Goal: Task Accomplishment & Management: Complete application form

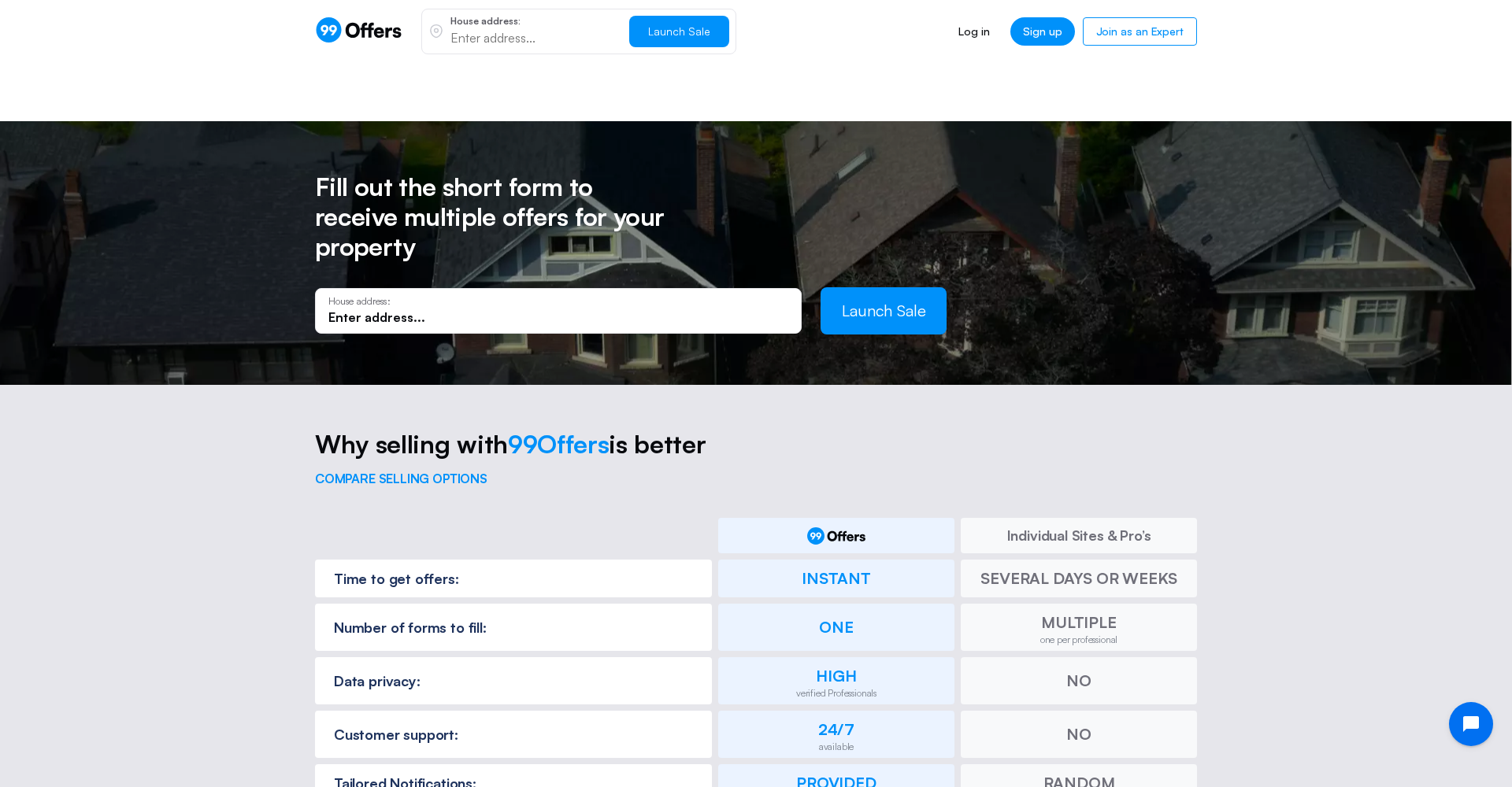
scroll to position [1213, 0]
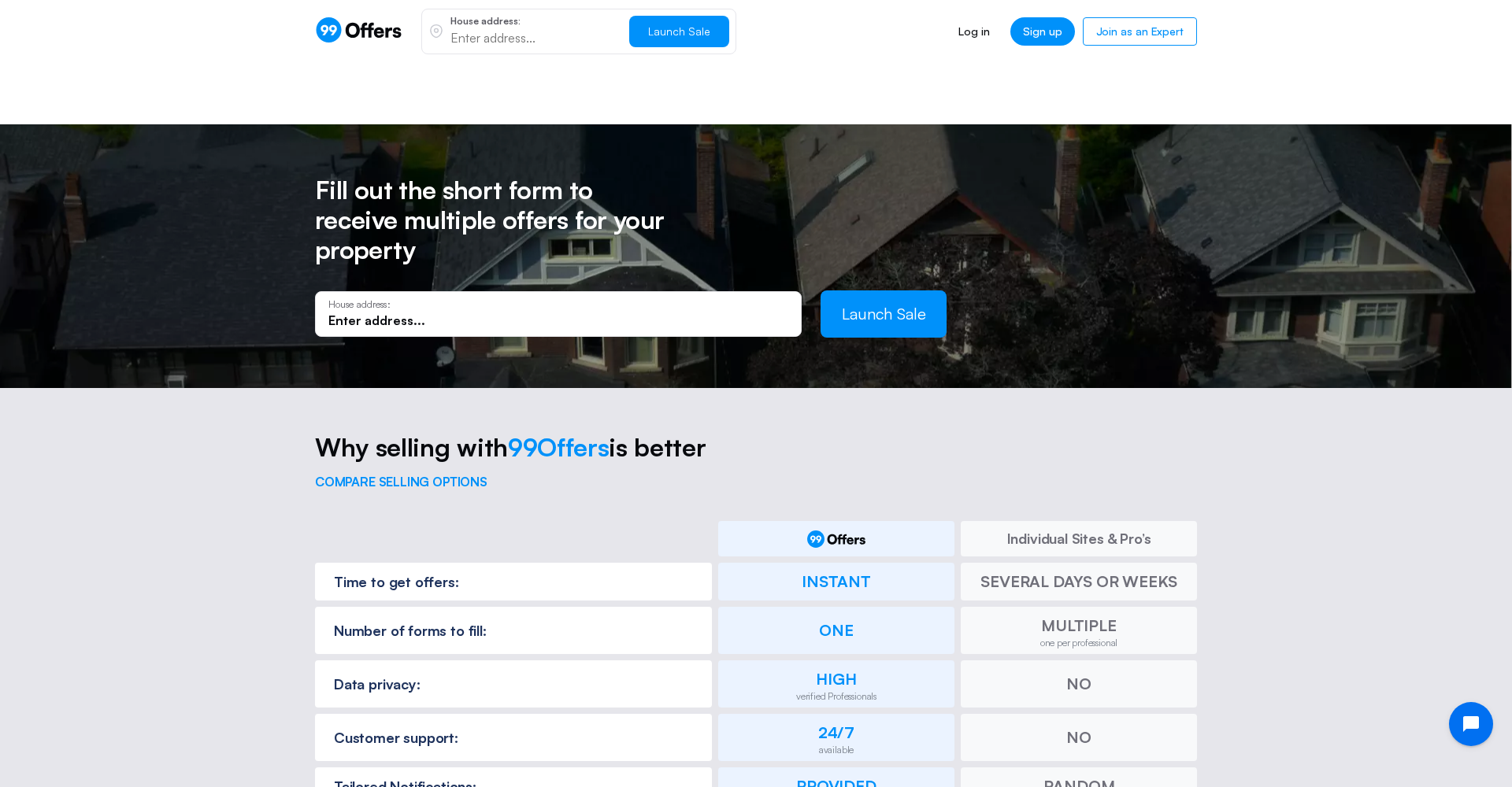
click at [652, 299] on p "House address:" at bounding box center [558, 304] width 460 height 11
click at [647, 311] on input "text" at bounding box center [558, 320] width 460 height 17
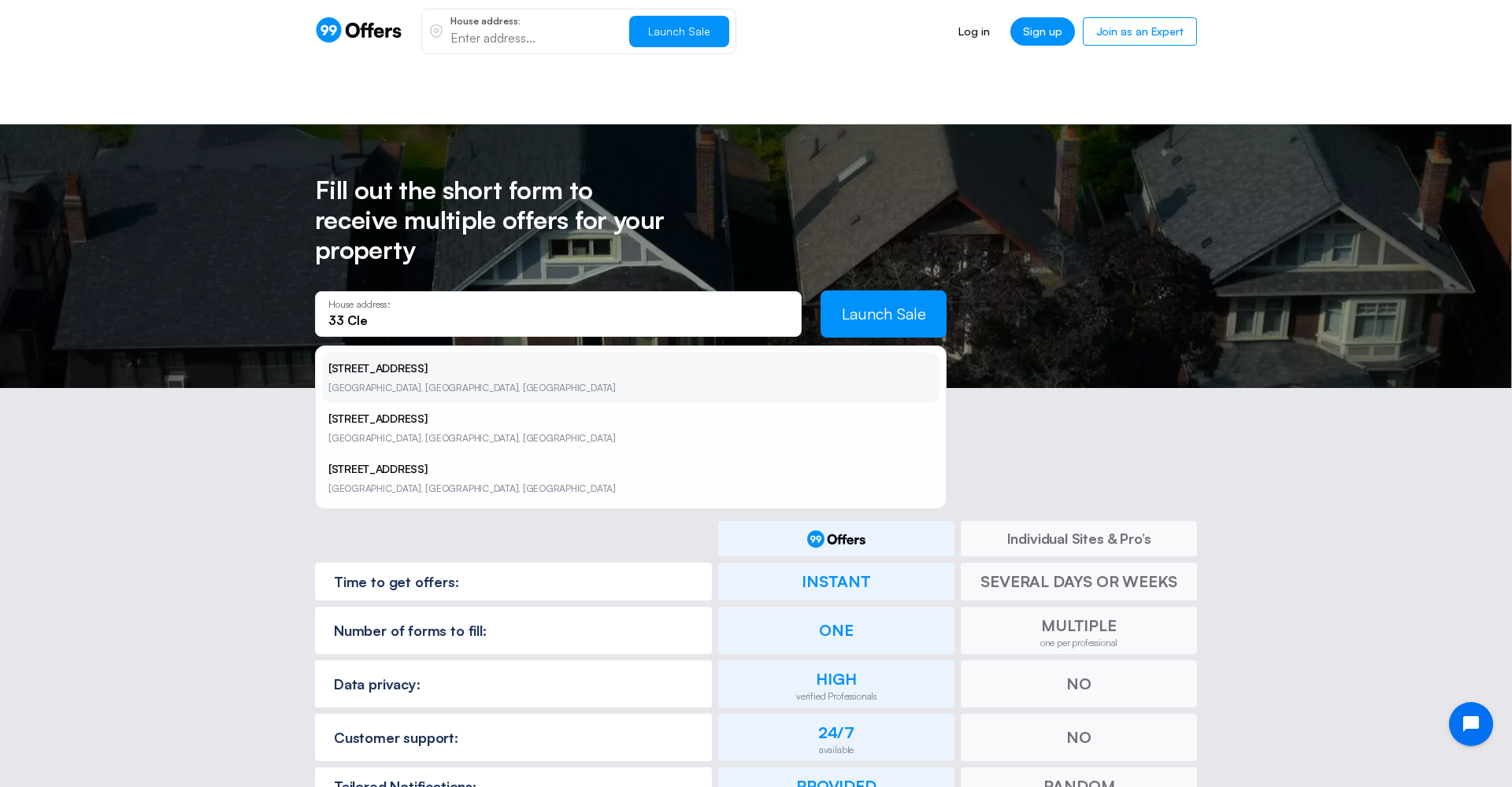
click at [417, 353] on li "[STREET_ADDRESS]" at bounding box center [630, 378] width 618 height 51
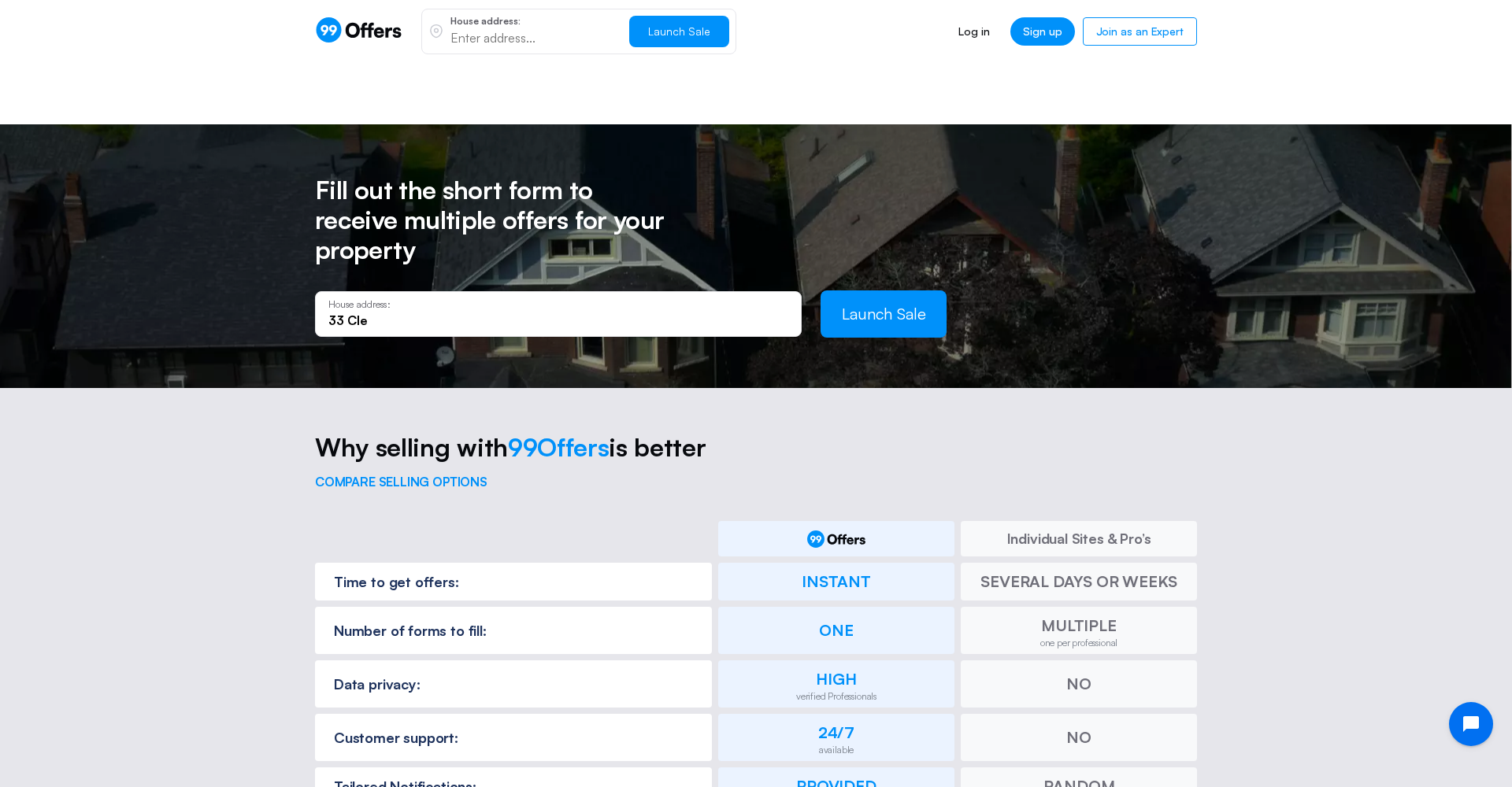
type input "[STREET_ADDRESS]"
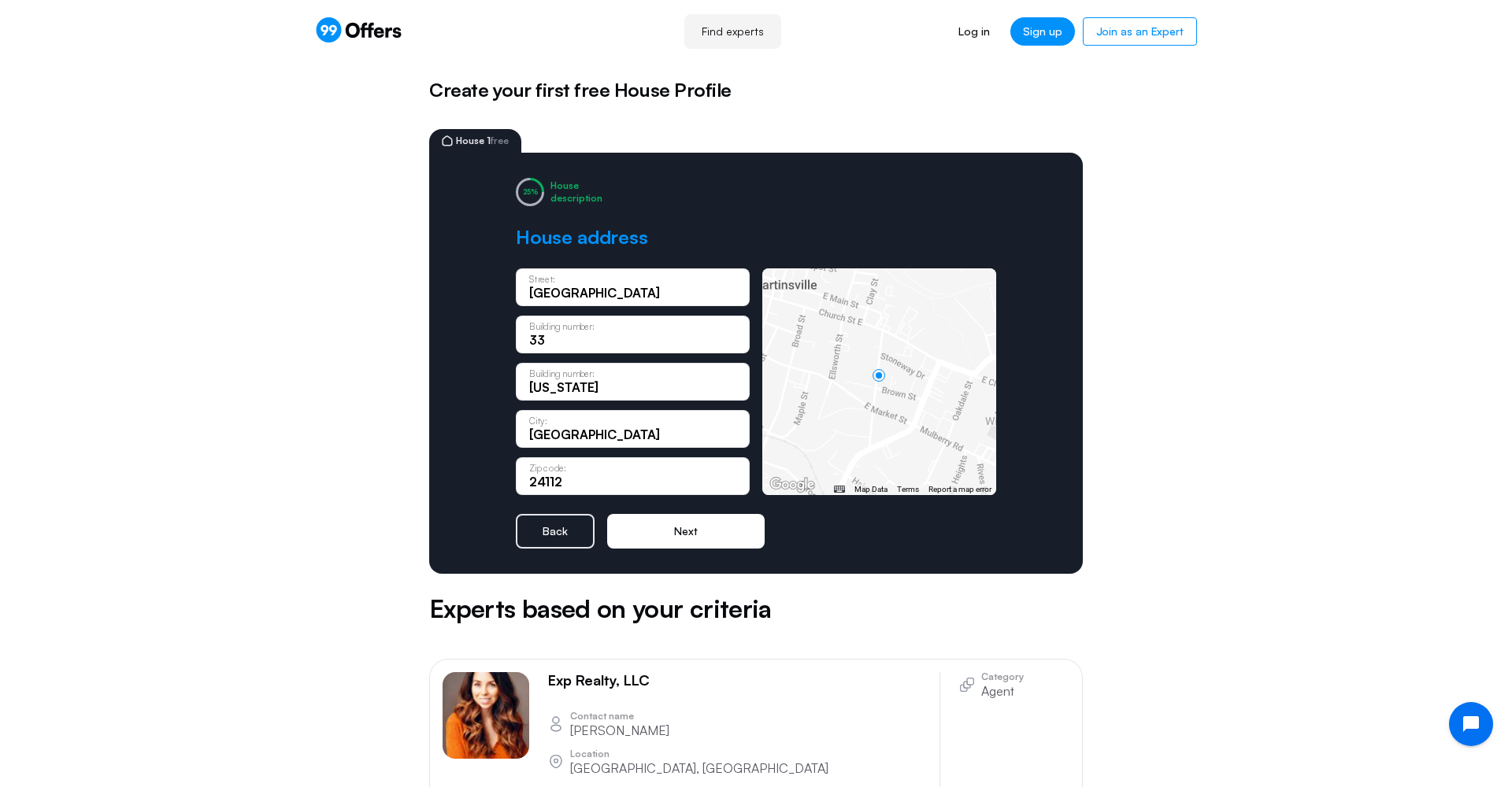
click at [751, 529] on button "Next" at bounding box center [686, 531] width 158 height 35
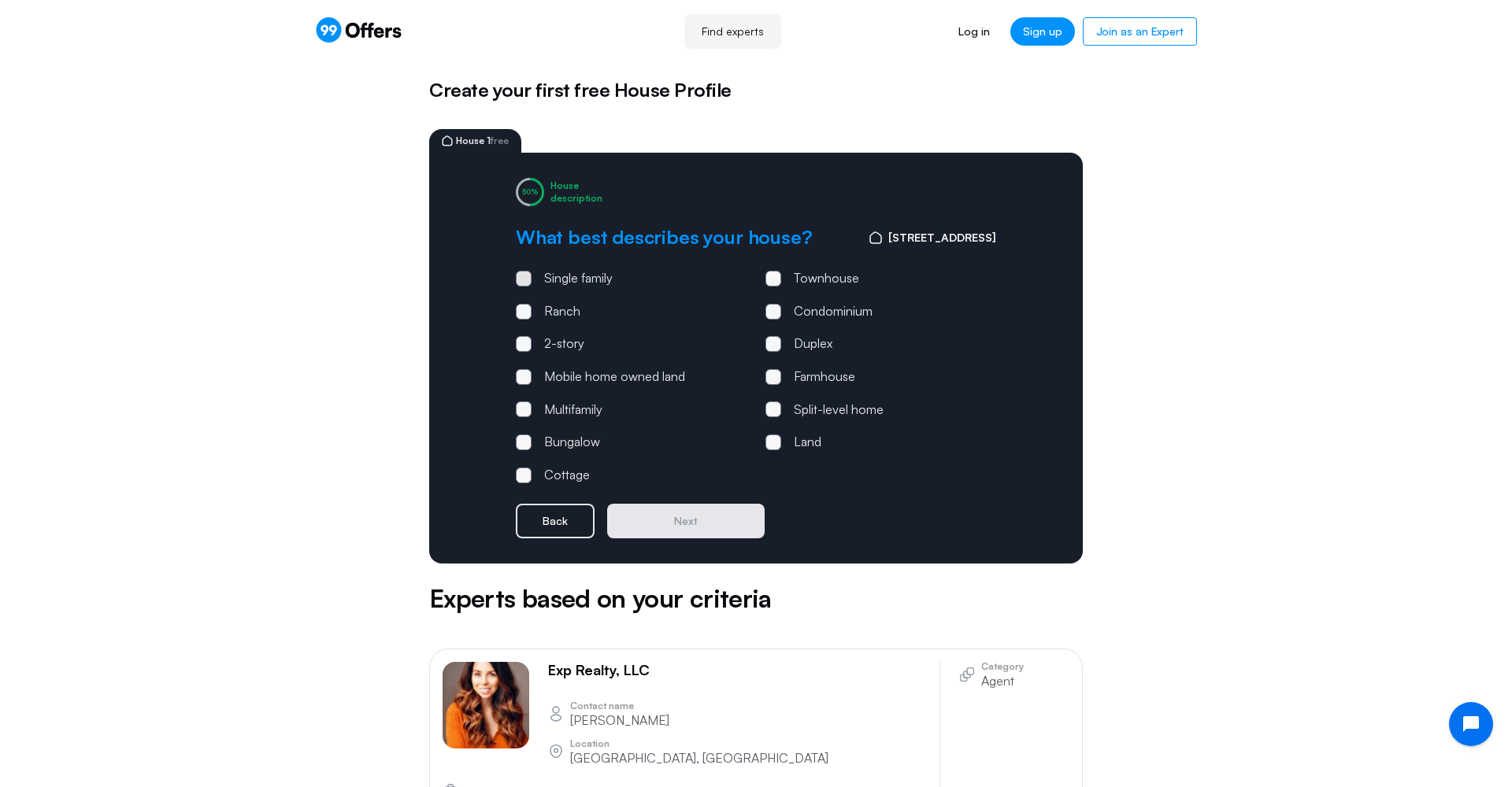
click at [582, 281] on div "Single family" at bounding box center [578, 279] width 68 height 21
click at [0, 0] on input "Single family" at bounding box center [0, 0] width 0 height 0
click at [725, 521] on button "Next" at bounding box center [686, 521] width 158 height 35
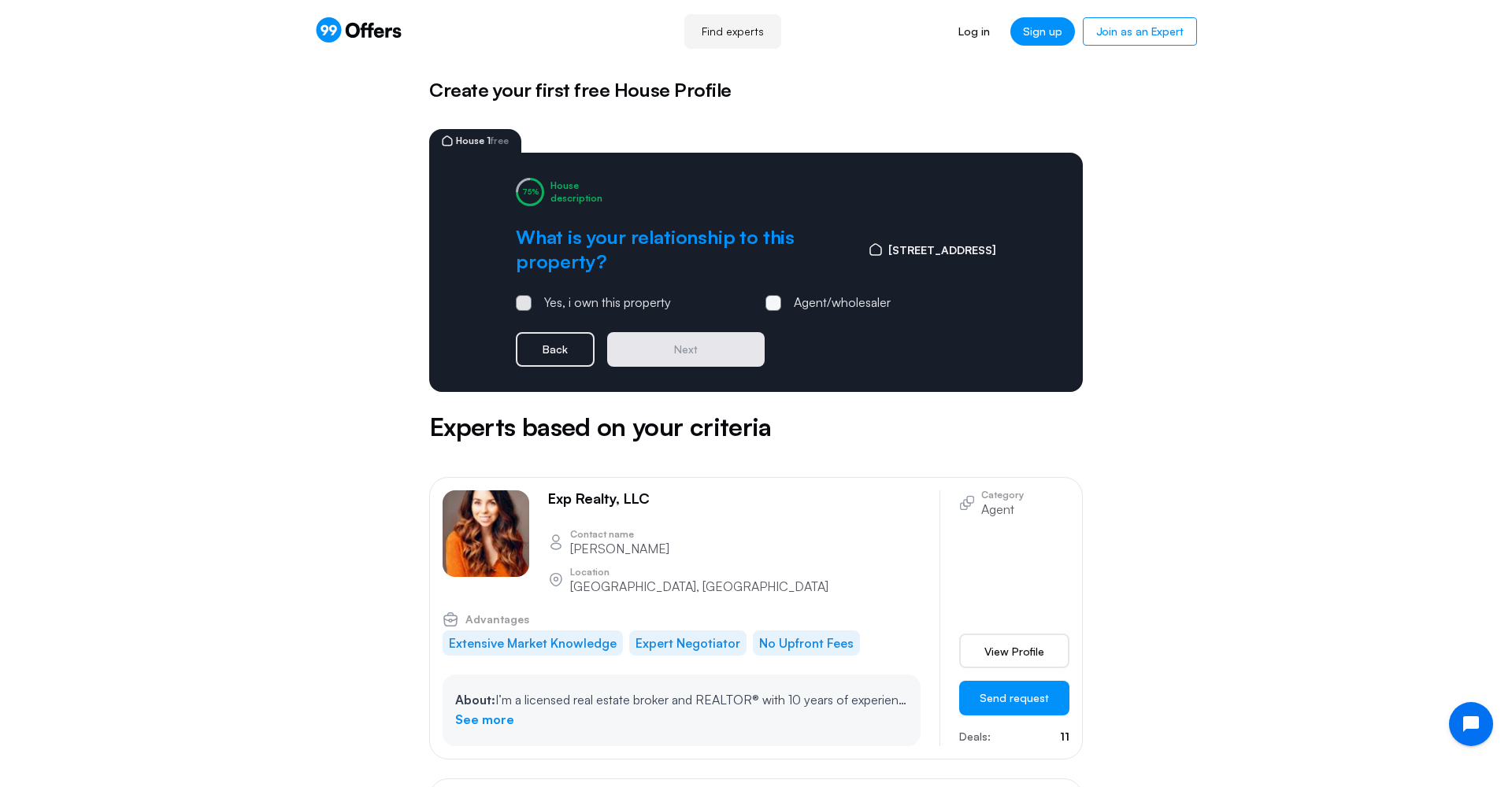
click at [641, 304] on div "Yes, i own this property" at bounding box center [607, 303] width 127 height 21
click at [0, 0] on input "Yes, i own this property" at bounding box center [0, 0] width 0 height 0
click at [667, 337] on button "Next" at bounding box center [686, 350] width 158 height 35
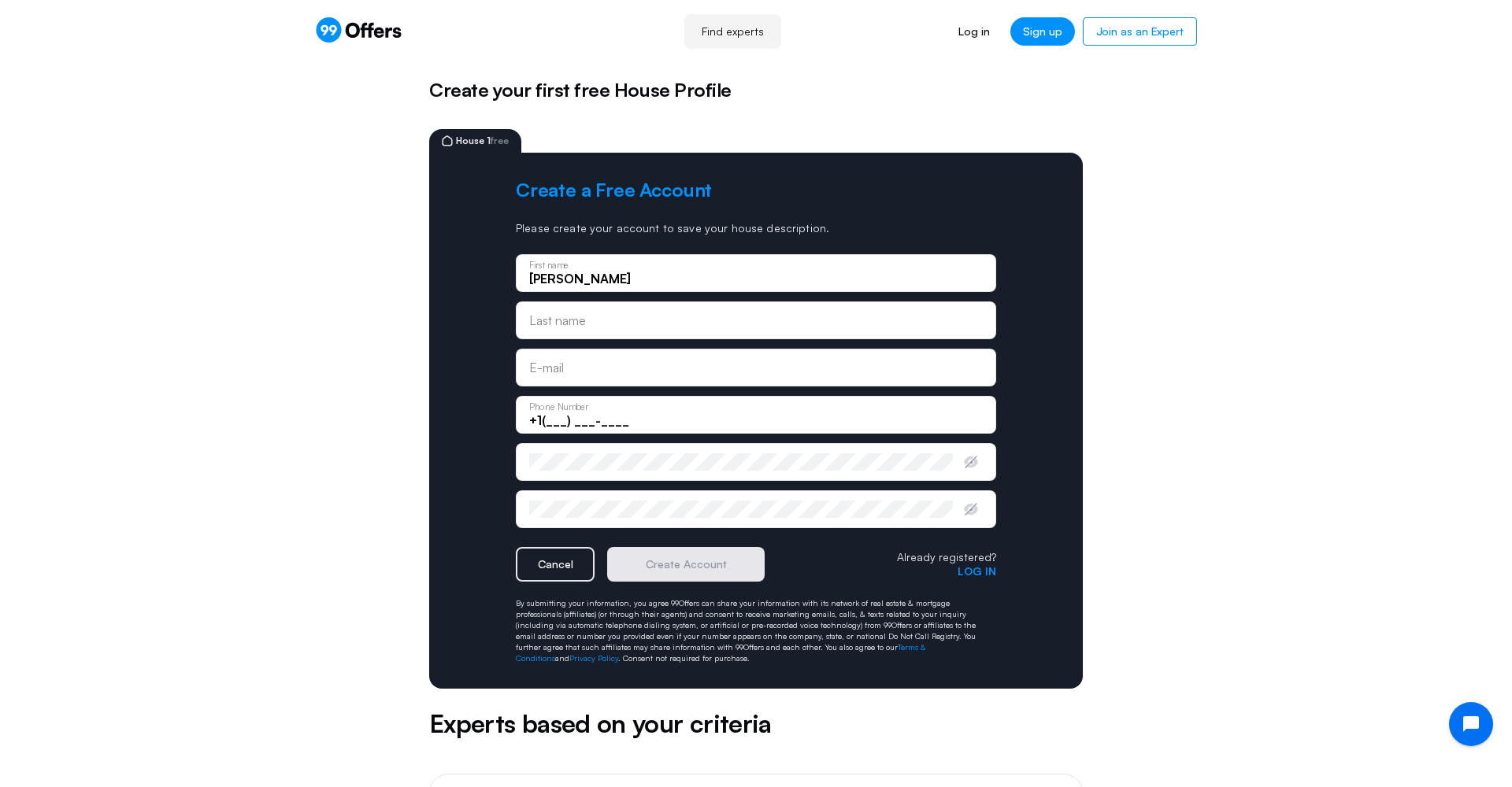
type input "[PERSON_NAME]"
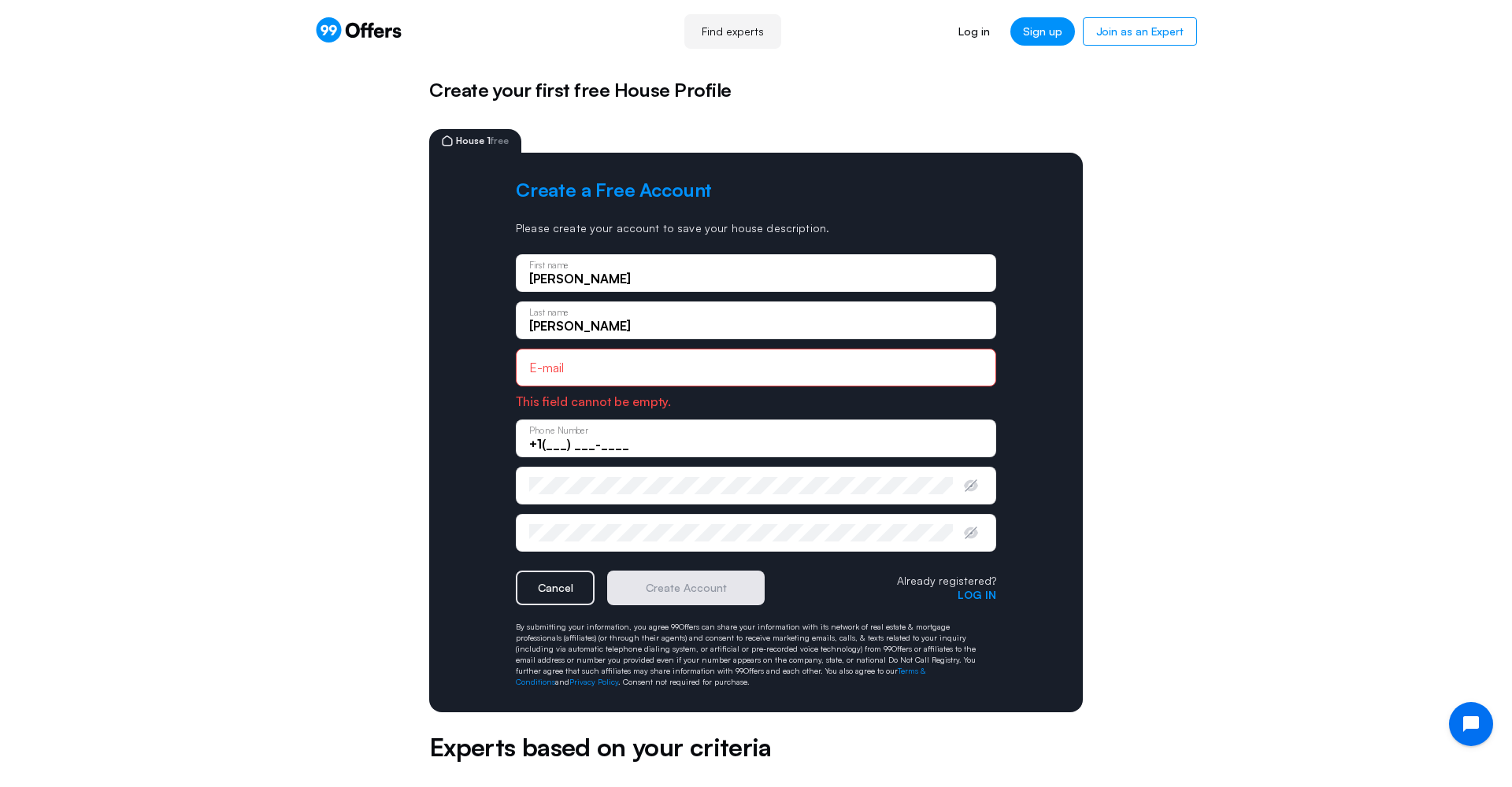
click at [621, 361] on div "E-mail" at bounding box center [756, 368] width 454 height 17
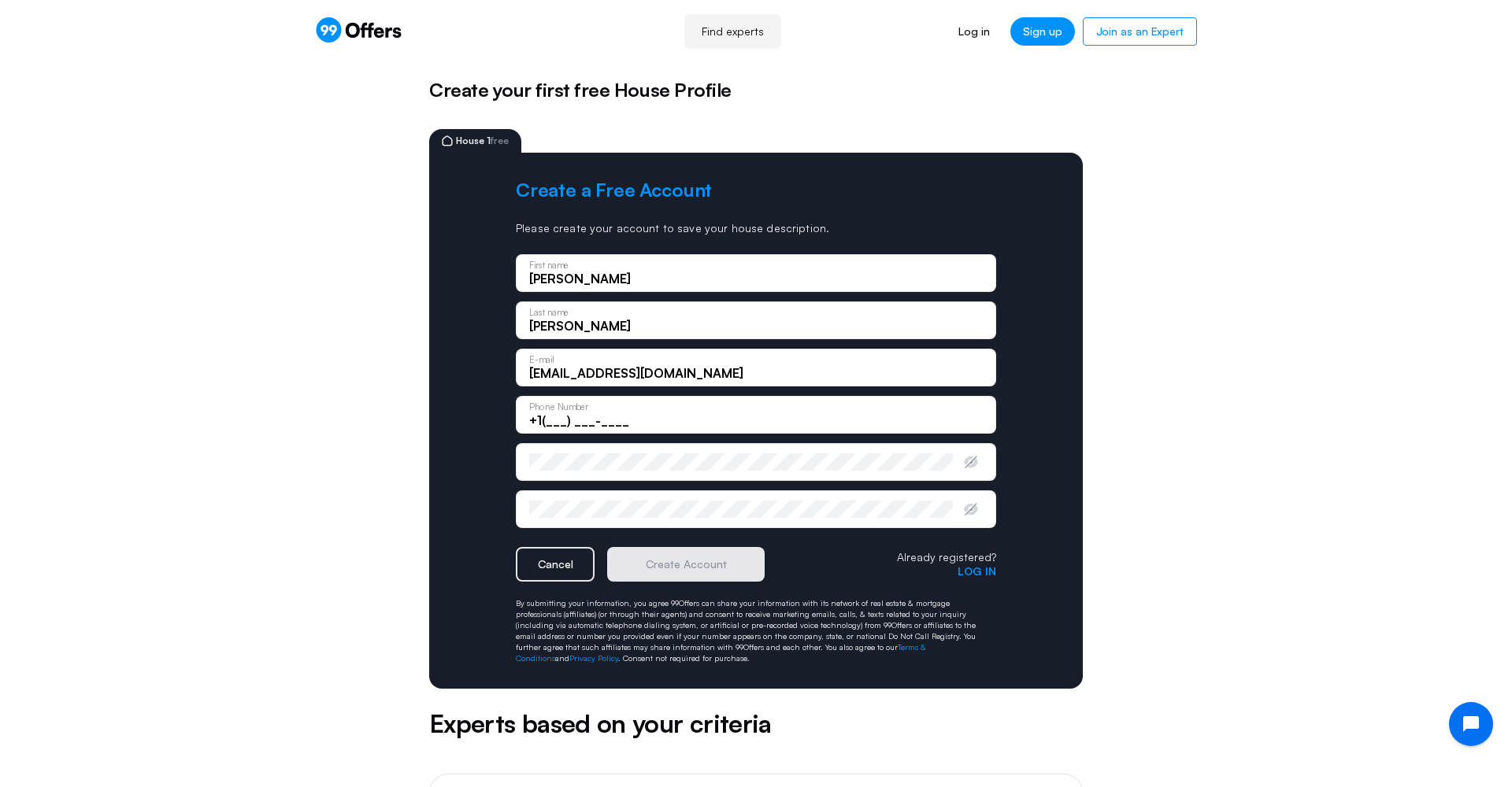
type input "[EMAIL_ADDRESS][DOMAIN_NAME]"
type input "[PHONE_NUMBER]"
click at [539, 457] on div "Enter password" at bounding box center [741, 462] width 423 height 17
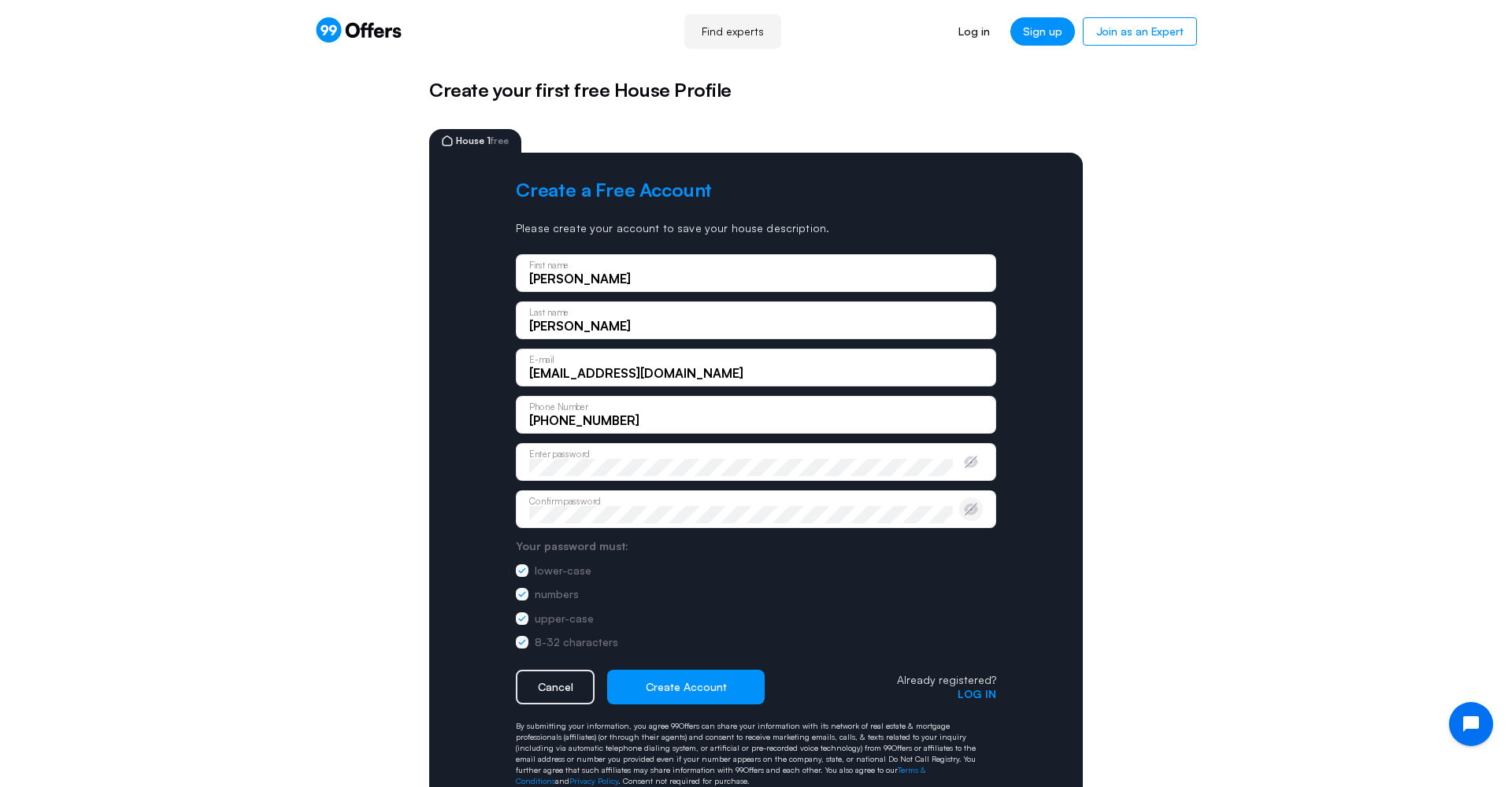
click at [971, 504] on icon "button" at bounding box center [970, 510] width 14 height 12
click at [972, 465] on icon "button" at bounding box center [970, 462] width 14 height 12
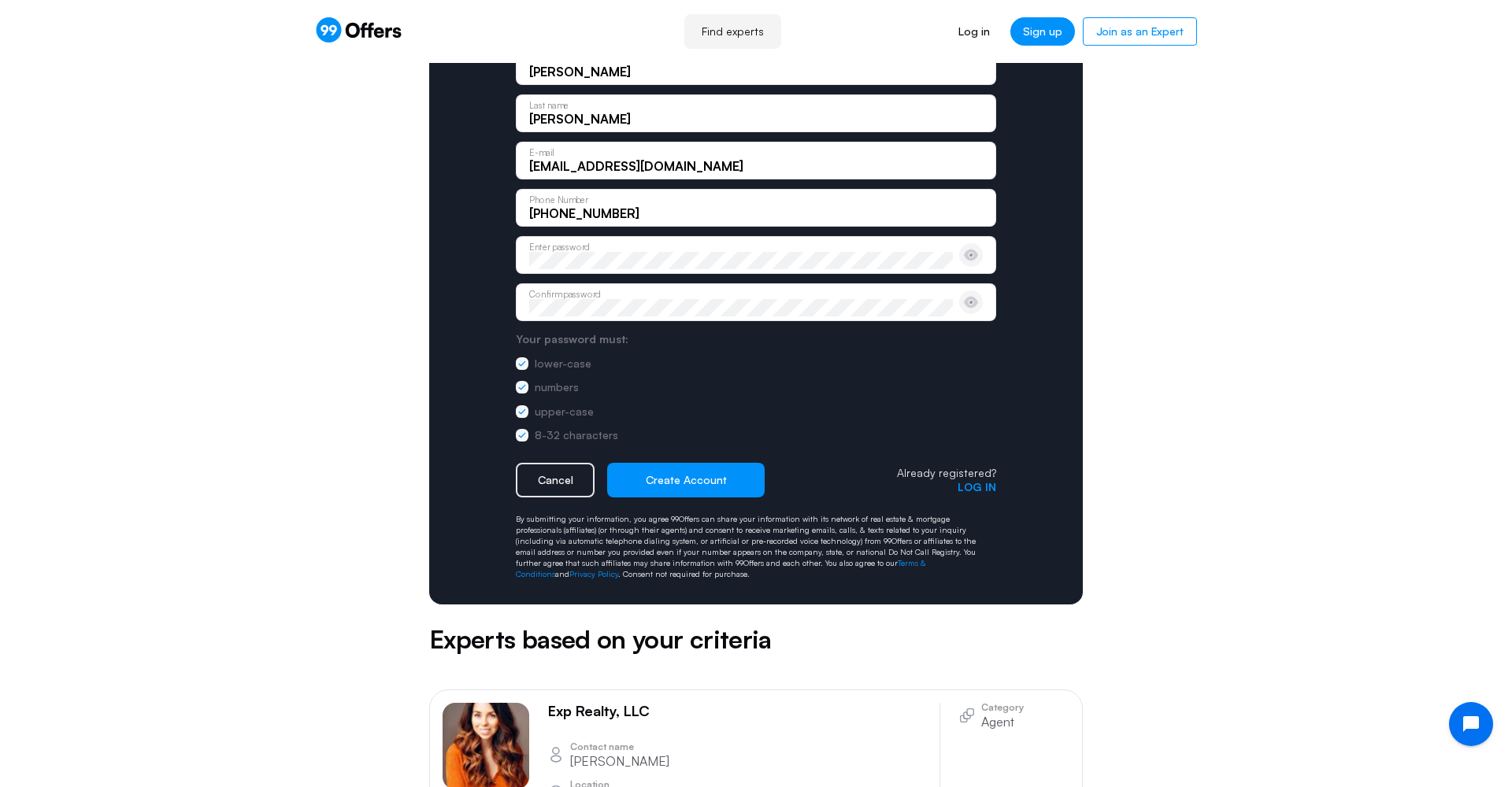
scroll to position [238, 0]
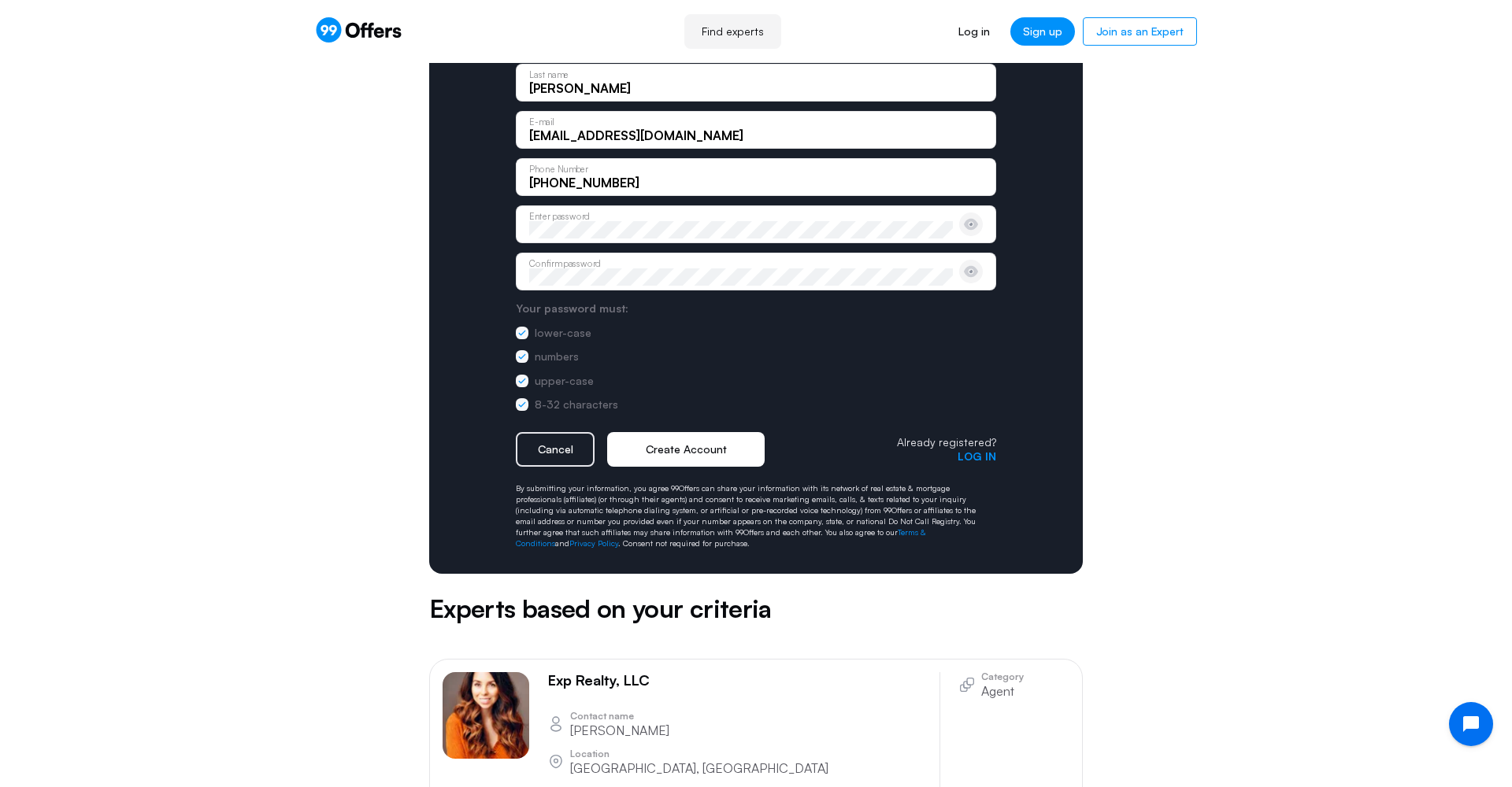
click at [727, 453] on button "Create Account" at bounding box center [686, 449] width 158 height 35
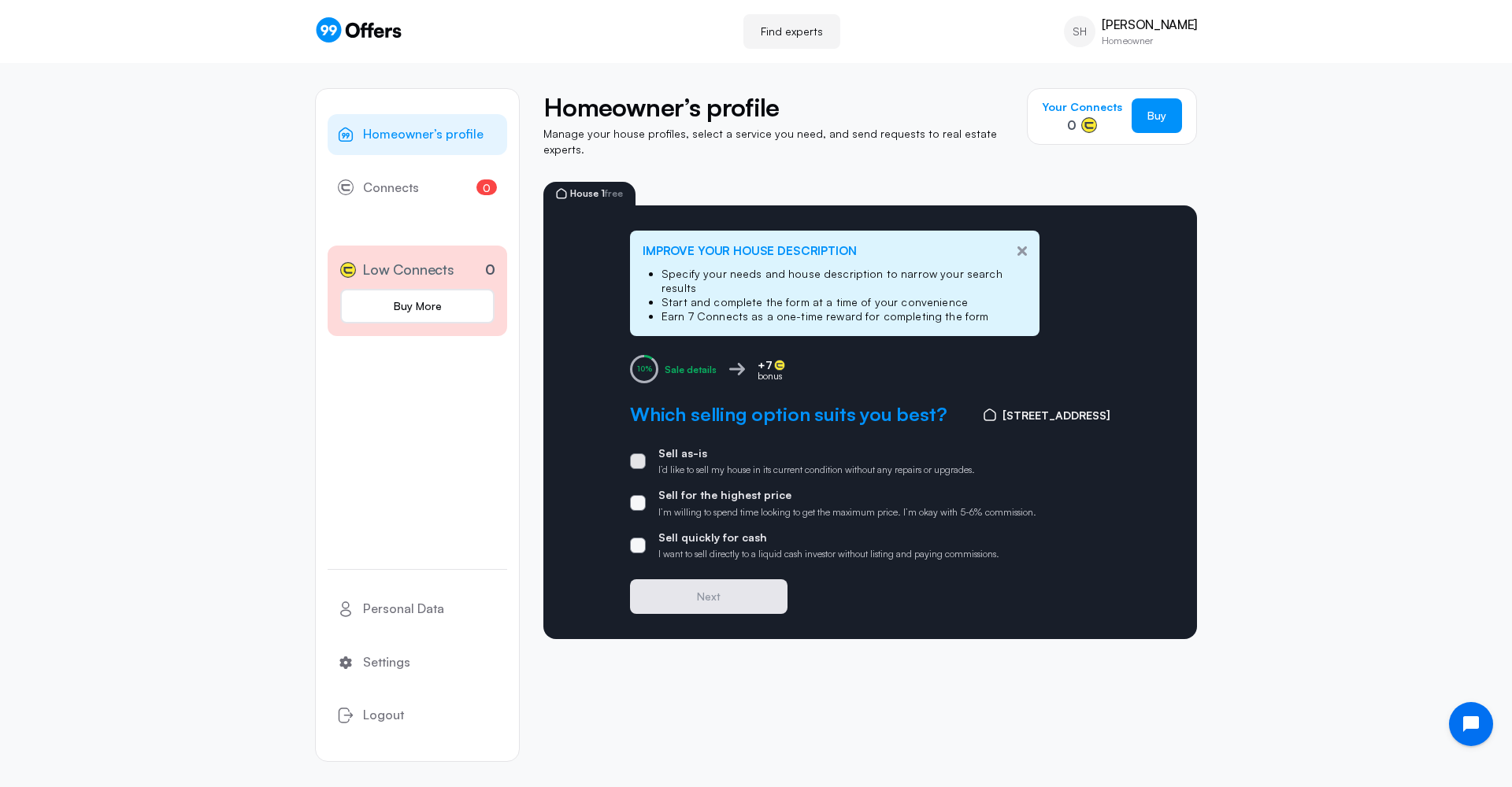
click at [668, 446] on div "Sell as-is I’d like to sell my house in its current condition without any repai…" at bounding box center [816, 461] width 316 height 30
click at [0, 0] on input "Sell as-is I’d like to sell my house in its current condition without any repai…" at bounding box center [0, 0] width 0 height 0
click at [694, 530] on p "Sell quickly for cash" at bounding box center [829, 537] width 341 height 14
click at [0, 0] on input "Sell quickly for cash I want to sell directly to a liquid cash investor without…" at bounding box center [0, 0] width 0 height 0
click at [741, 579] on button "Next" at bounding box center [708, 597] width 158 height 35
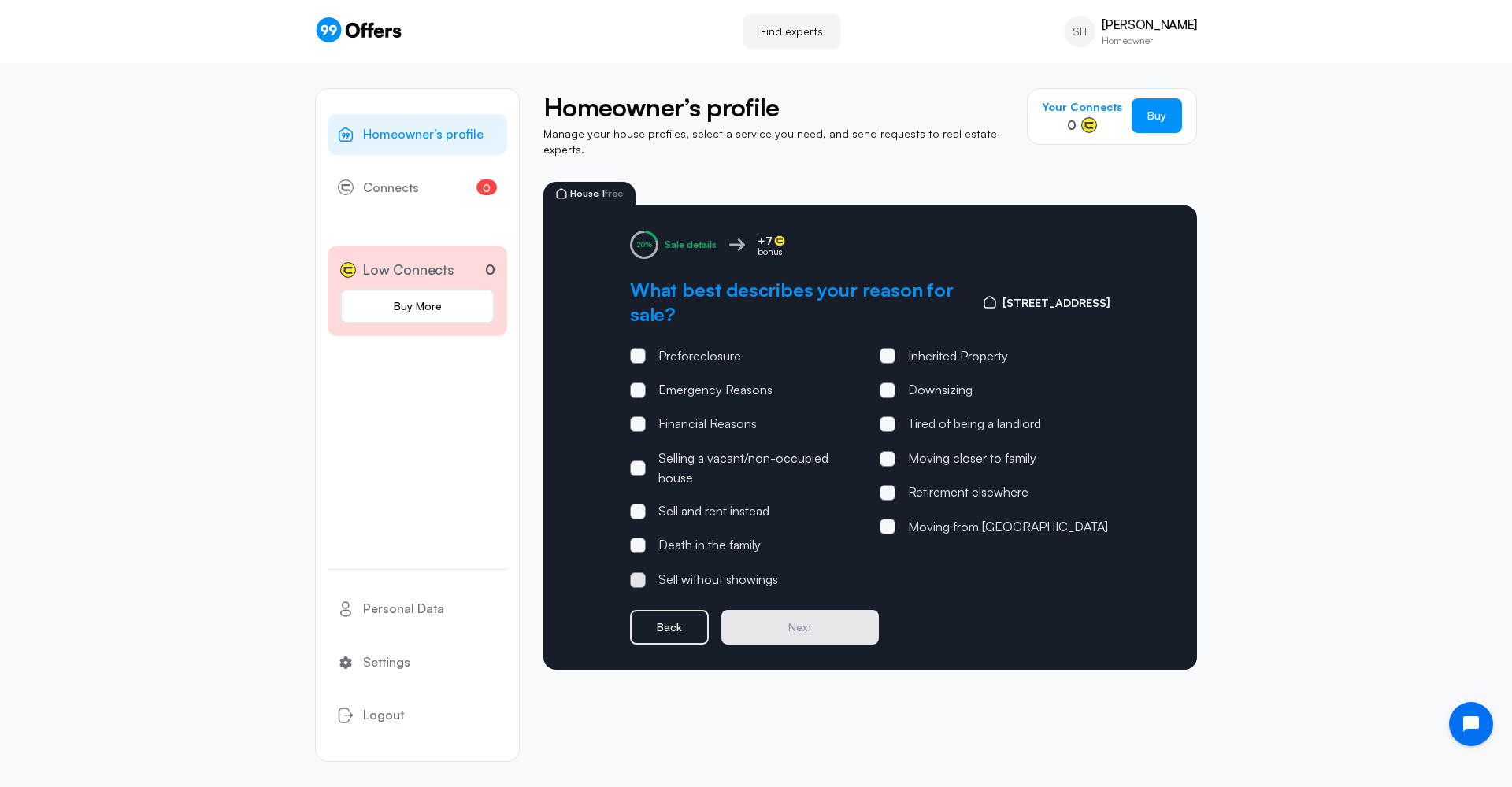
click at [740, 570] on div "Sell without showings" at bounding box center [718, 580] width 120 height 21
click at [0, 0] on input "Sell without showings" at bounding box center [0, 0] width 0 height 0
click at [785, 449] on div "Selling a vacant/non-occupied house" at bounding box center [759, 468] width 202 height 40
click at [0, 0] on input "Selling a vacant/non-occupied house" at bounding box center [0, 0] width 0 height 0
click at [737, 414] on div "Financial Reasons" at bounding box center [707, 424] width 98 height 21
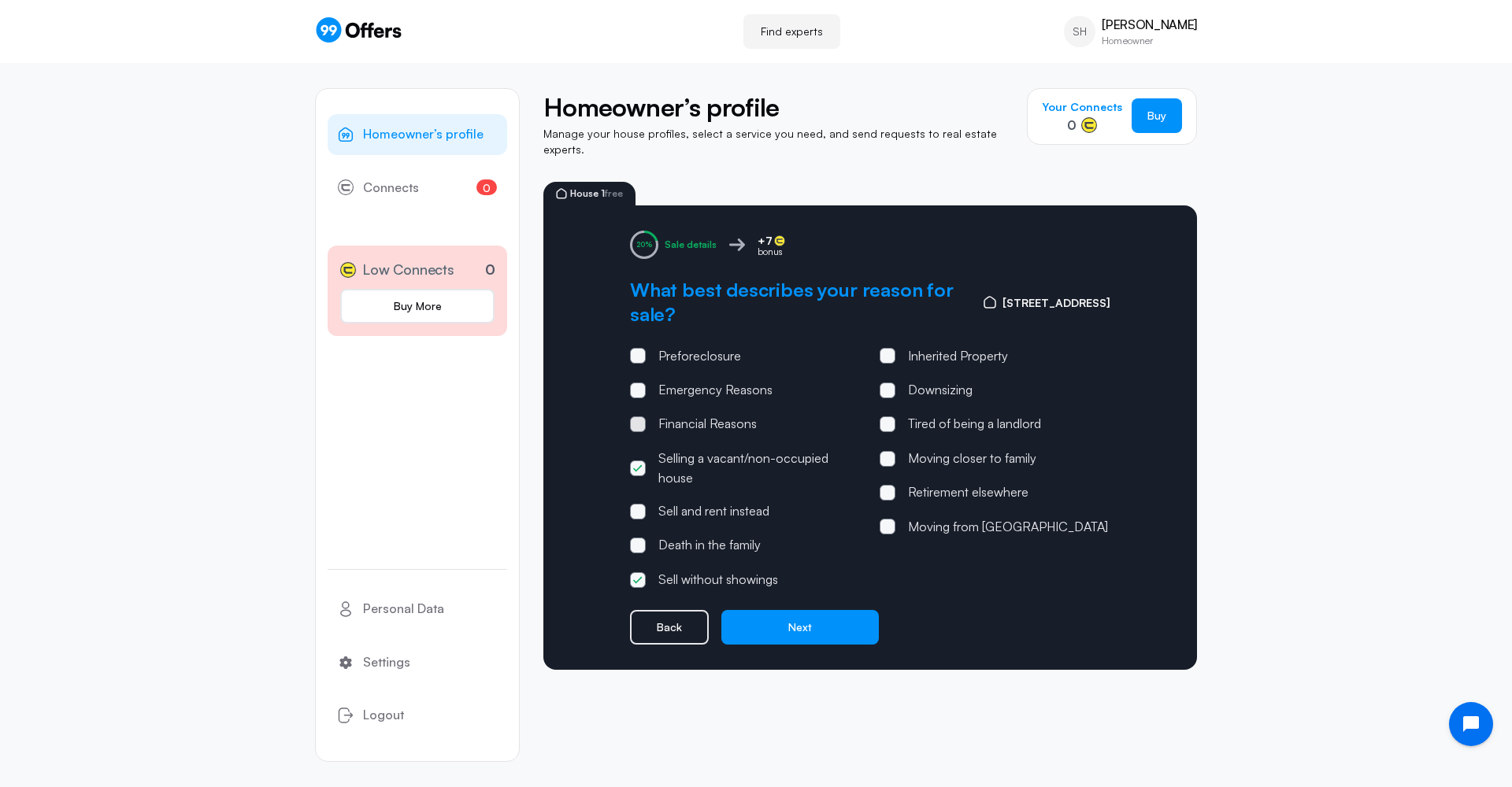
click at [0, 0] on input "Financial Reasons" at bounding box center [0, 0] width 0 height 0
click at [810, 610] on button "Next" at bounding box center [800, 628] width 158 height 35
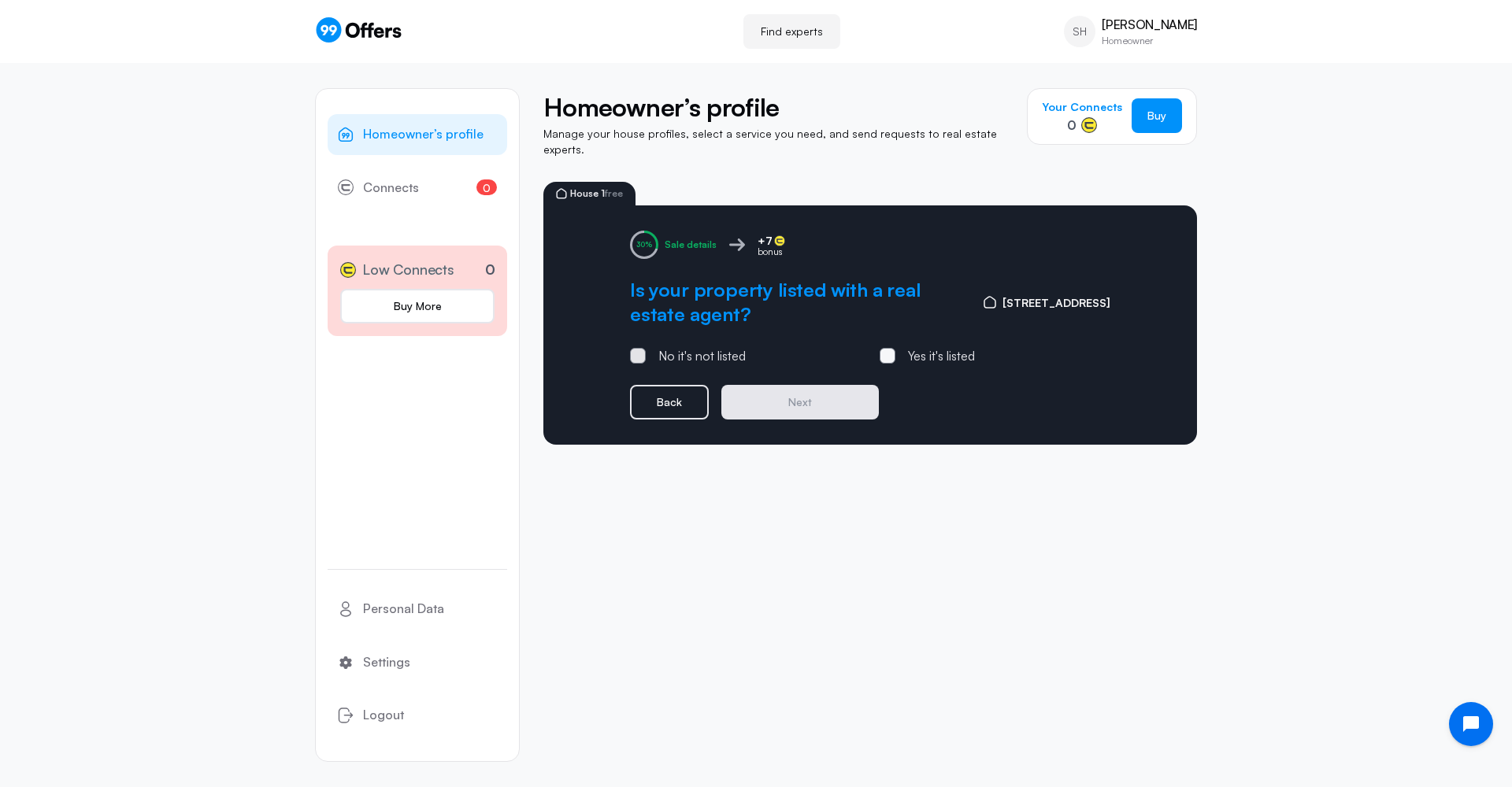
click at [725, 346] on div "No it's not listed" at bounding box center [702, 357] width 87 height 21
click at [0, 0] on input "No it's not listed" at bounding box center [0, 0] width 0 height 0
click at [787, 385] on button "Next" at bounding box center [800, 403] width 158 height 35
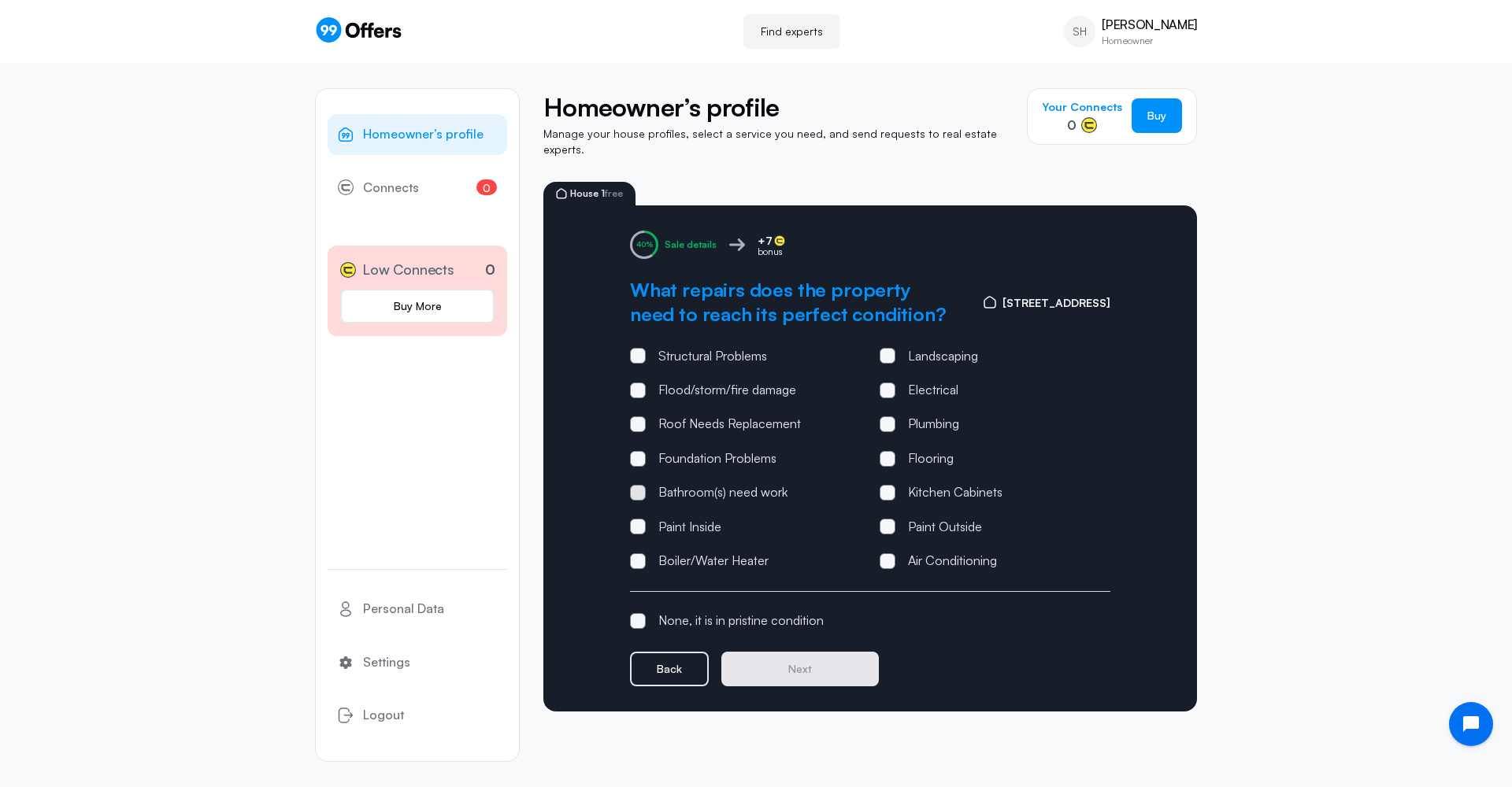
click at [752, 483] on div "Bathroom(s) need work" at bounding box center [722, 493] width 129 height 21
click at [0, 0] on input "Bathroom(s) need work" at bounding box center [0, 0] width 0 height 0
click at [751, 414] on div "Roof Needs Replacement" at bounding box center [729, 424] width 143 height 21
click at [0, 0] on input "Roof Needs Replacement" at bounding box center [0, 0] width 0 height 0
click at [935, 449] on div "Flooring" at bounding box center [931, 459] width 46 height 21
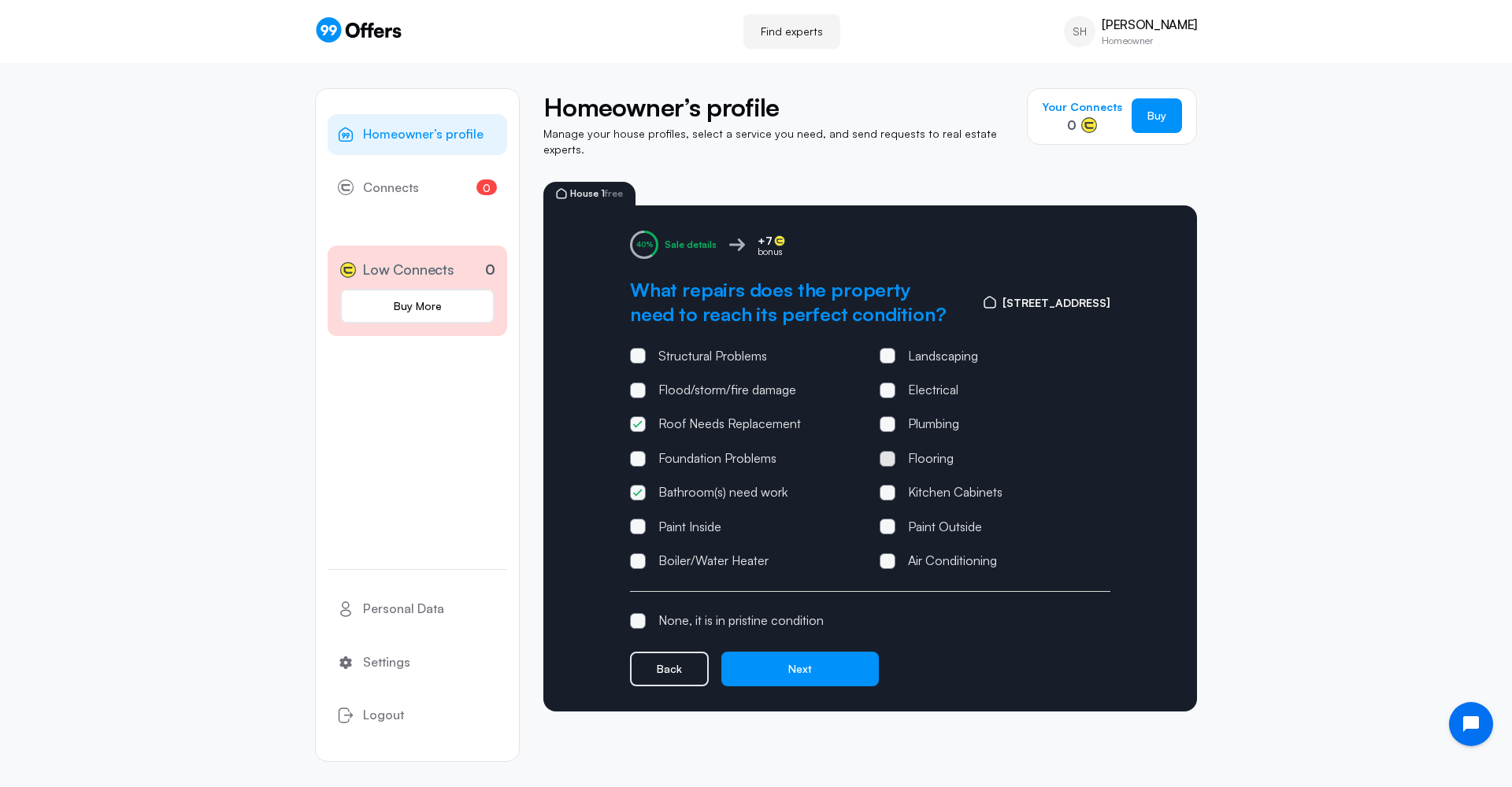
click at [0, 0] on input "Flooring" at bounding box center [0, 0] width 0 height 0
click at [929, 483] on div "Kitchen Cabinets" at bounding box center [955, 493] width 94 height 21
click at [0, 0] on input "Kitchen Cabinets" at bounding box center [0, 0] width 0 height 0
click at [933, 551] on div "Air Conditioning" at bounding box center [952, 561] width 89 height 21
click at [0, 0] on input "Air Conditioning" at bounding box center [0, 0] width 0 height 0
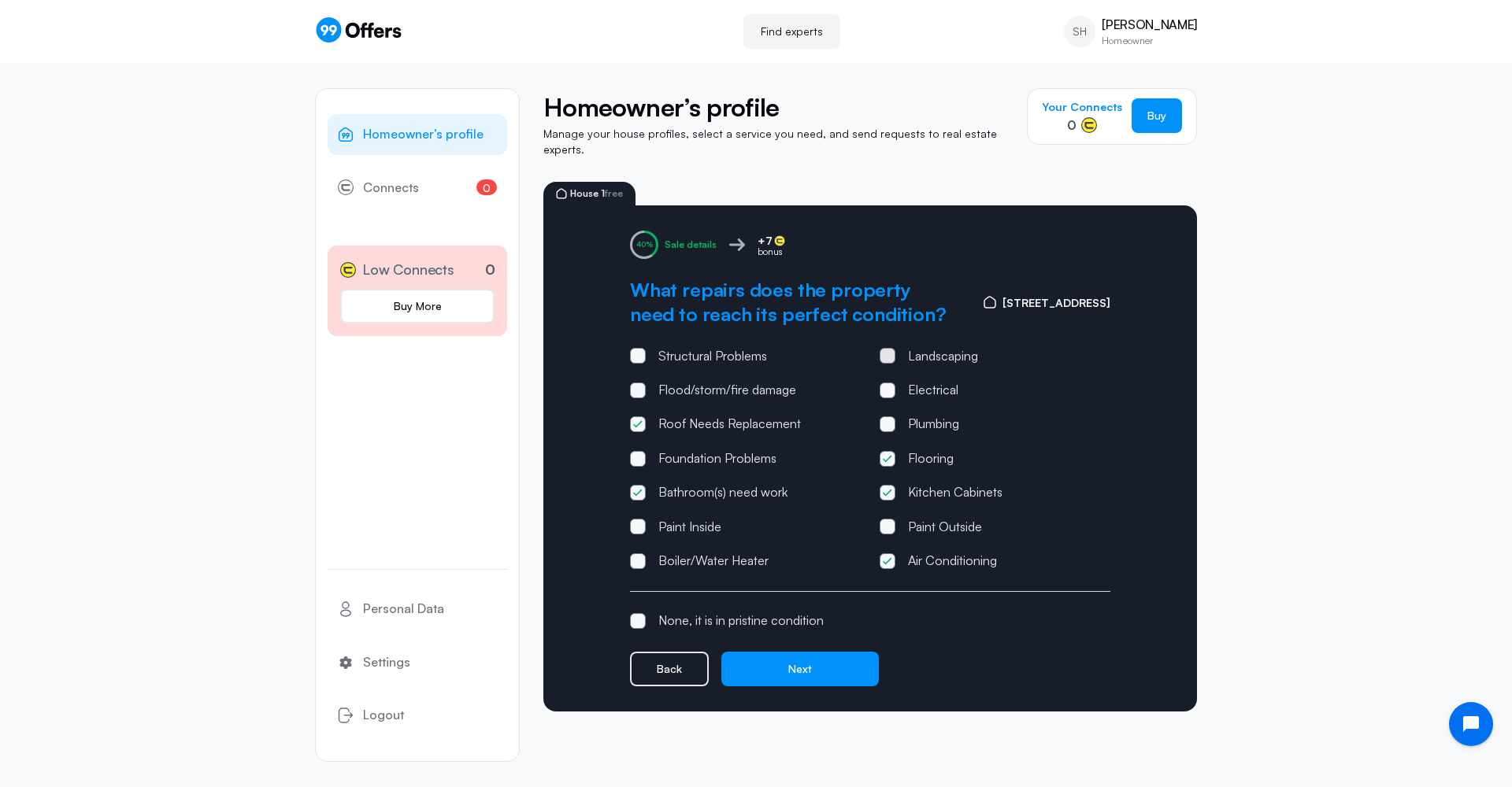
click at [955, 346] on div "Landscaping" at bounding box center [943, 357] width 70 height 21
click at [0, 0] on input "Landscaping" at bounding box center [0, 0] width 0 height 0
click at [702, 517] on div "Paint Inside" at bounding box center [689, 527] width 63 height 21
click at [0, 0] on input "Paint Inside" at bounding box center [0, 0] width 0 height 0
click at [790, 651] on button "Next" at bounding box center [800, 669] width 158 height 35
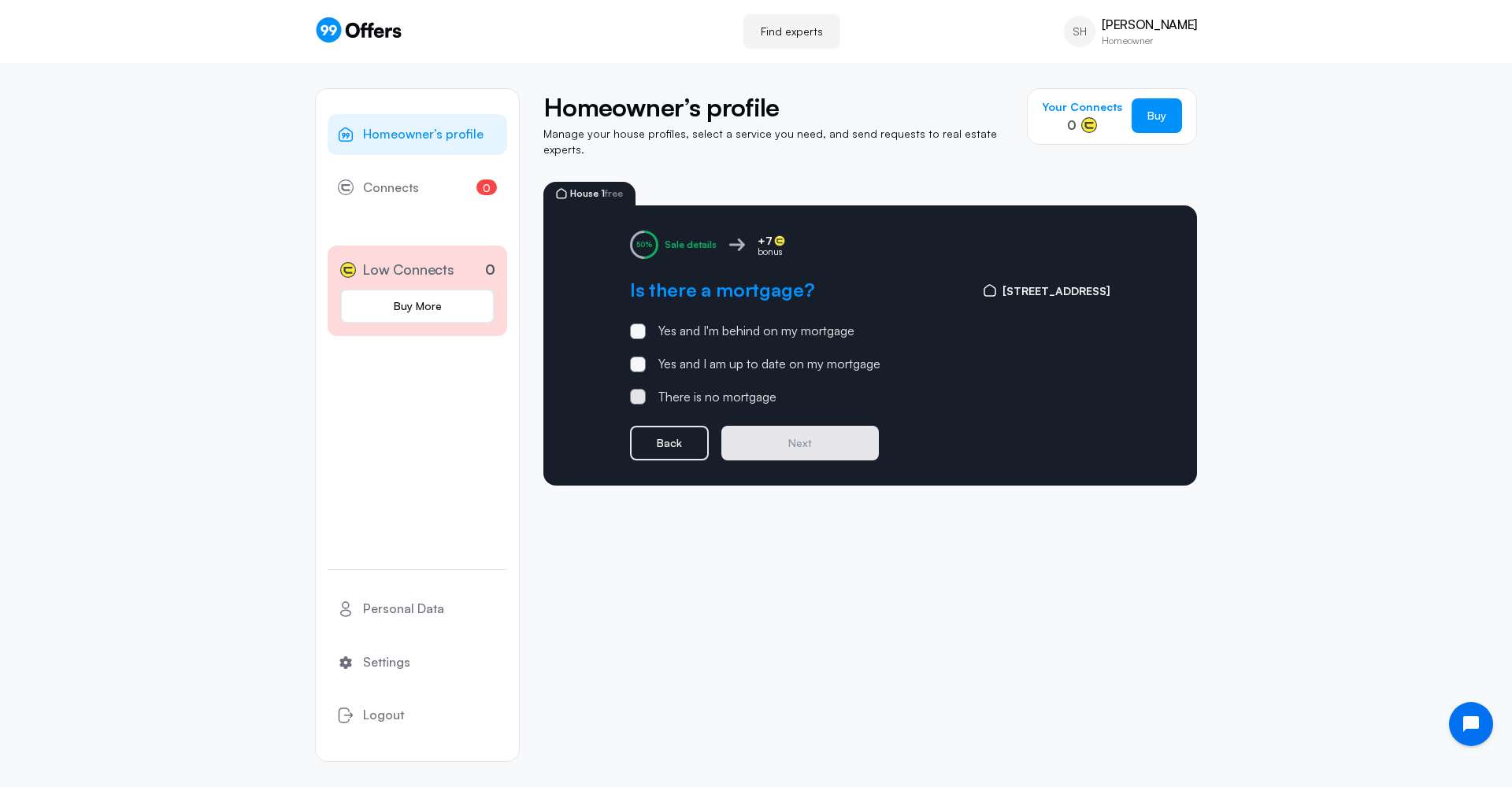
click at [716, 388] on div "There is no mortgage" at bounding box center [717, 398] width 118 height 21
click at [0, 0] on input "There is no mortgage" at bounding box center [0, 0] width 0 height 0
click at [779, 433] on button "Next" at bounding box center [800, 443] width 158 height 35
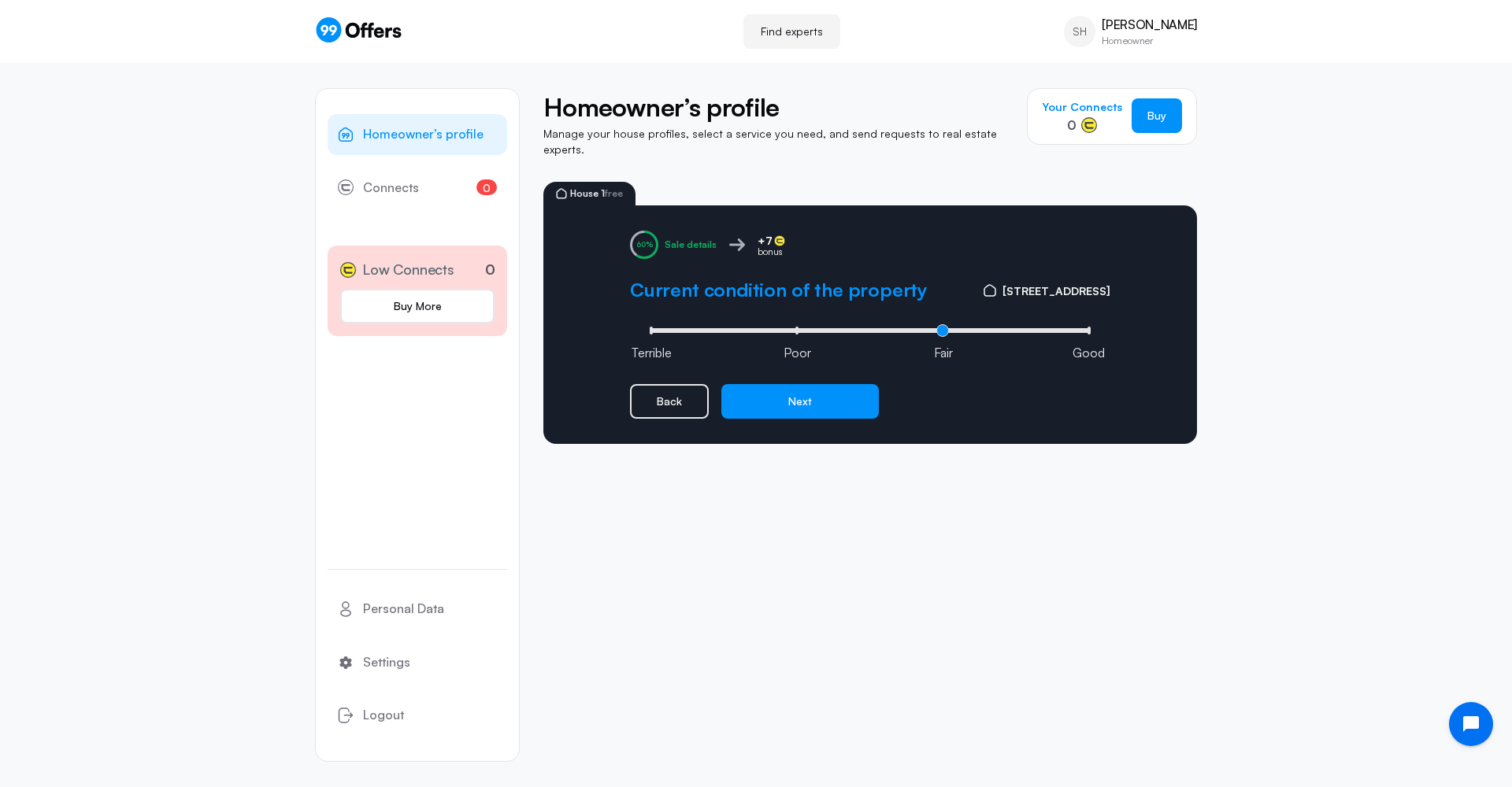
drag, startPoint x: 940, startPoint y: 323, endPoint x: 894, endPoint y: 321, distance: 46.0
click at [894, 328] on input "range" at bounding box center [870, 330] width 449 height 5
type input "1"
click at [860, 328] on input "range" at bounding box center [870, 330] width 449 height 5
click at [836, 384] on button "Next" at bounding box center [800, 402] width 158 height 35
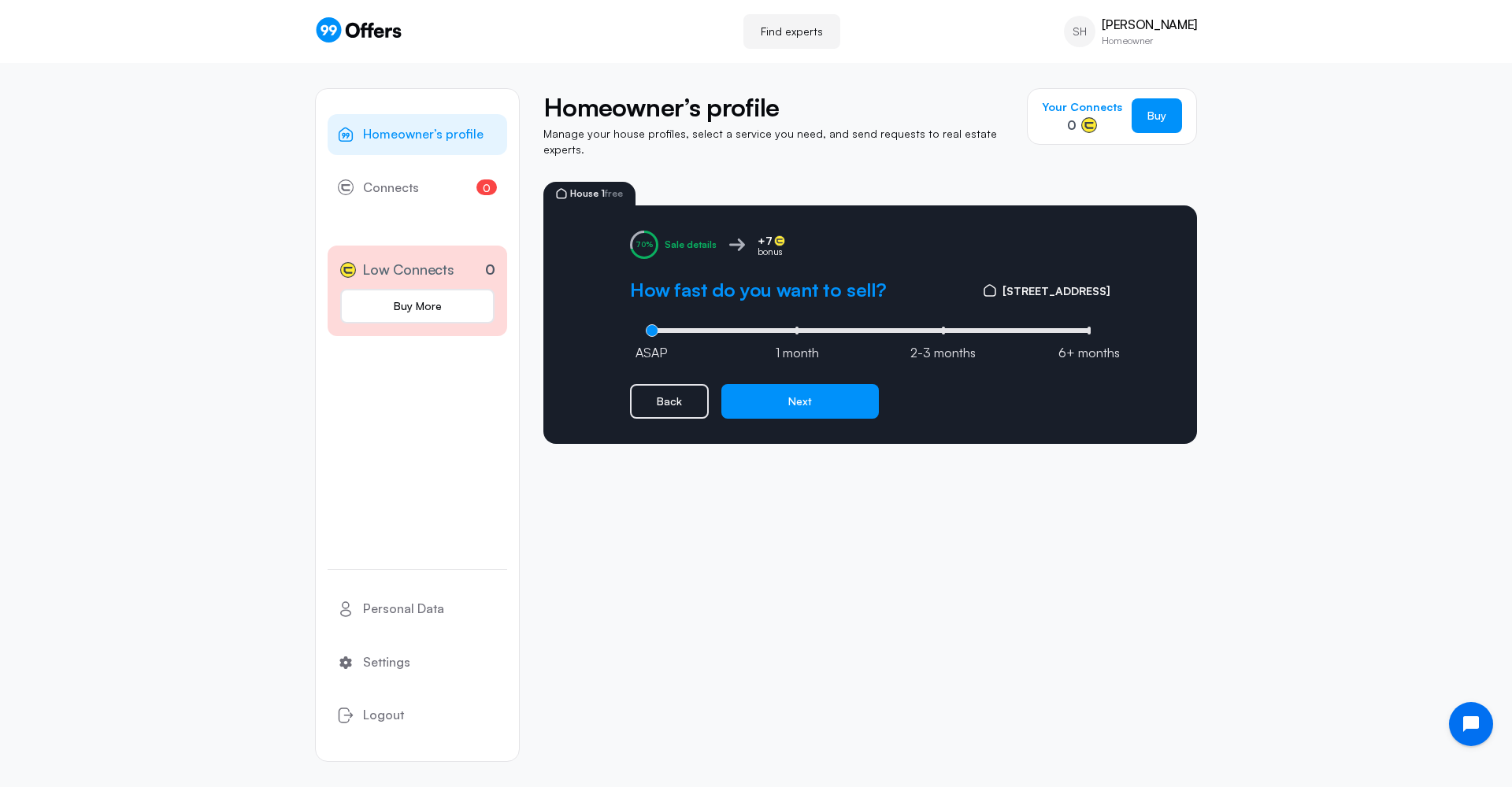
type input "0"
click at [650, 328] on input "range" at bounding box center [870, 330] width 449 height 5
click at [777, 391] on button "Next" at bounding box center [800, 402] width 158 height 35
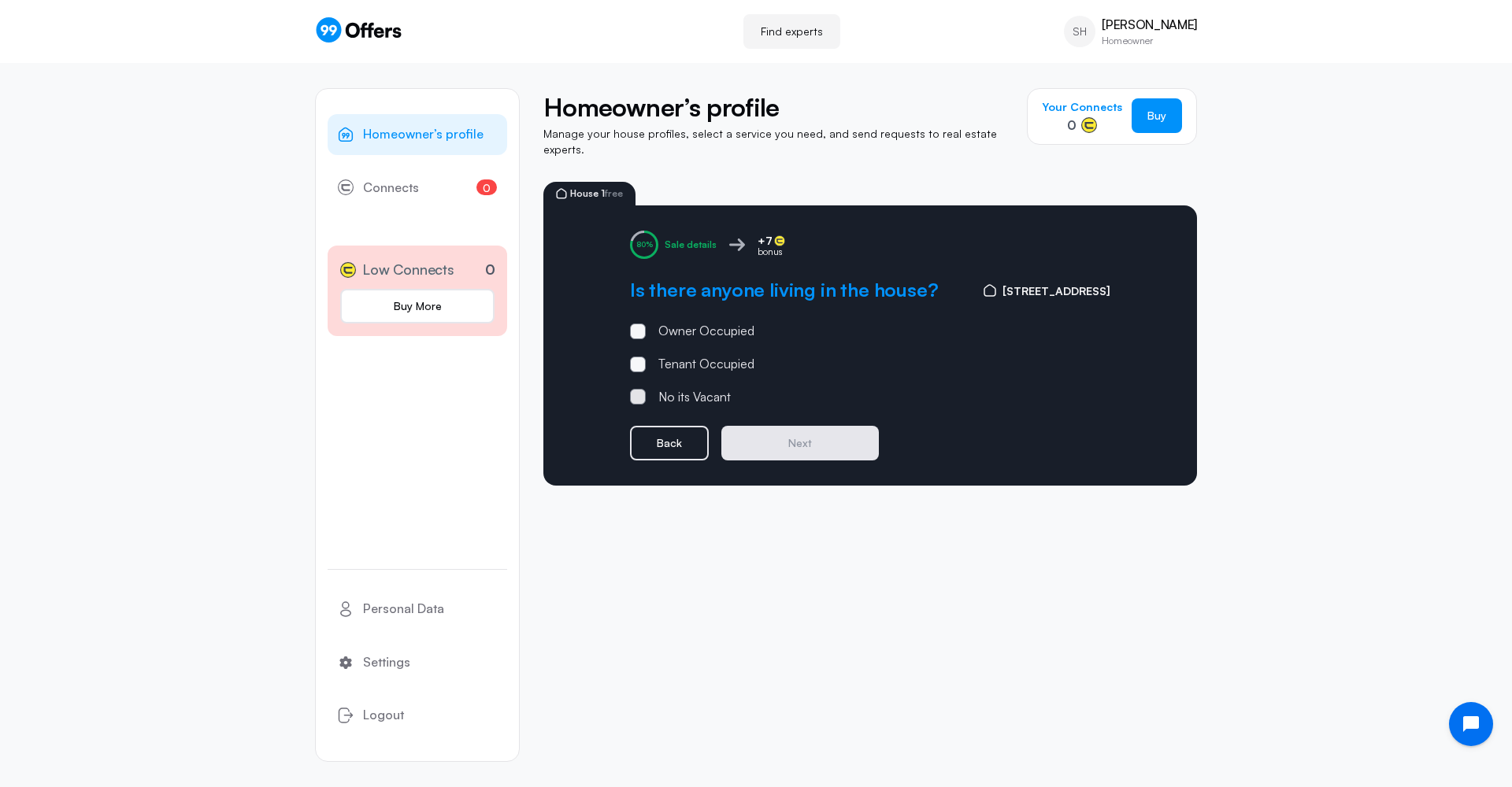
click at [709, 388] on div "No its Vacant" at bounding box center [694, 398] width 72 height 21
click at [0, 0] on input "No its Vacant" at bounding box center [0, 0] width 0 height 0
click at [807, 434] on button "Next" at bounding box center [800, 443] width 158 height 35
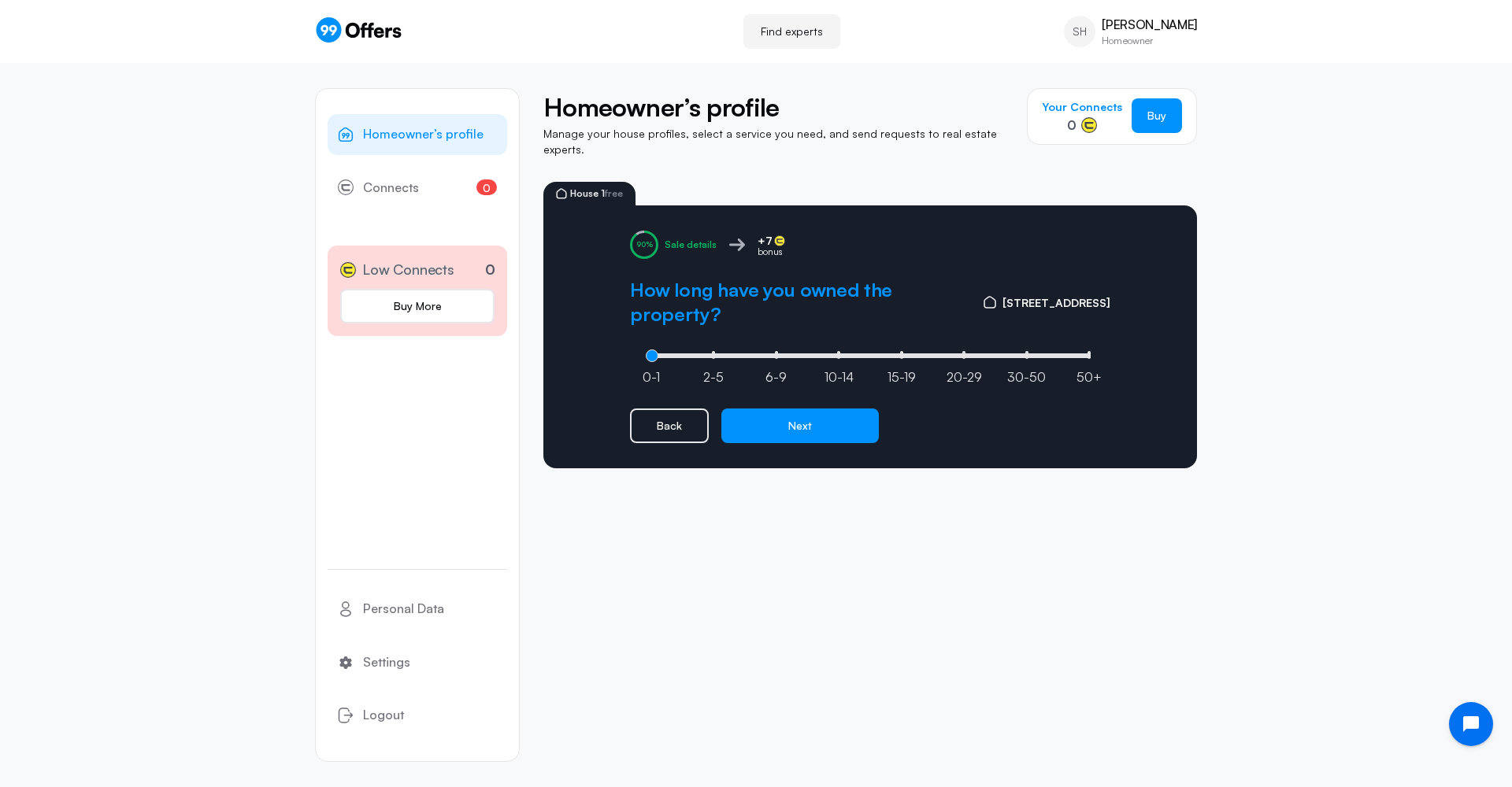
click at [657, 350] on div "0-1 2-5 6-9 [PHONE_NUMBER] [PHONE_NUMBER] 50+" at bounding box center [870, 354] width 449 height 16
click at [660, 353] on input "range" at bounding box center [870, 356] width 449 height 5
click at [663, 353] on input "range" at bounding box center [870, 356] width 449 height 5
drag, startPoint x: 652, startPoint y: 342, endPoint x: 659, endPoint y: 346, distance: 8.1
click at [659, 353] on input "range" at bounding box center [870, 356] width 449 height 5
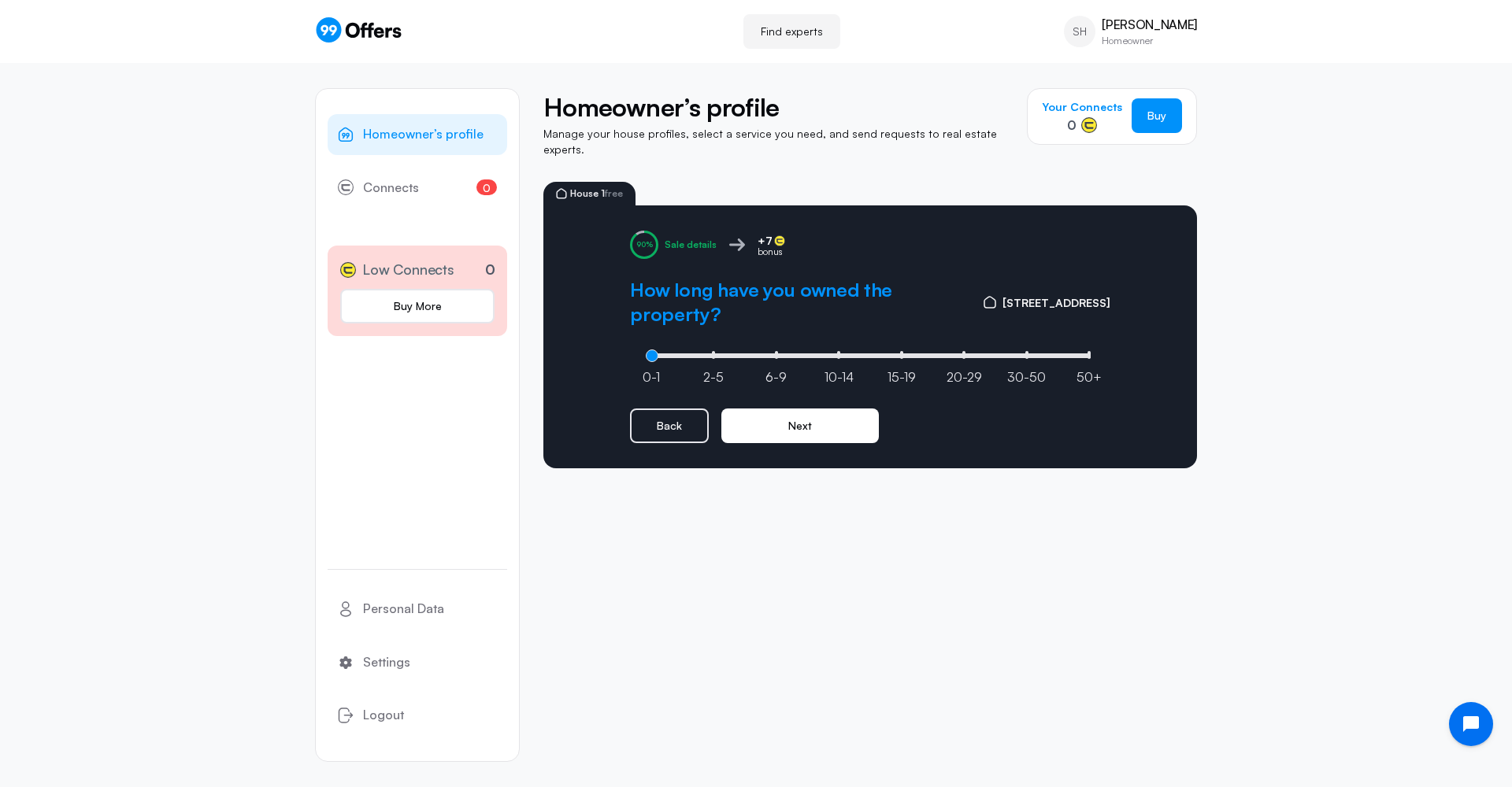
click at [805, 412] on button "Next" at bounding box center [800, 426] width 158 height 35
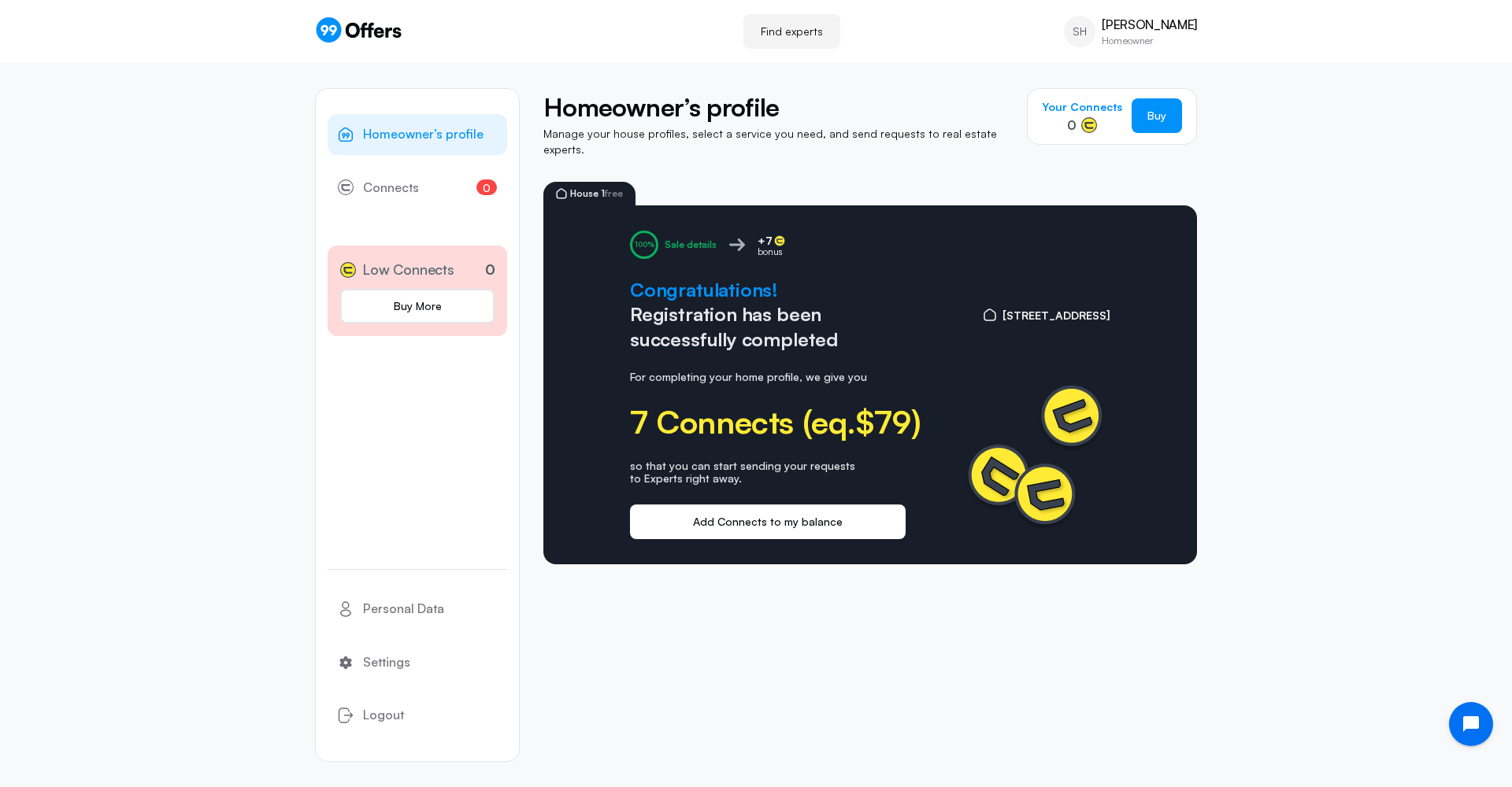
click at [865, 506] on button "Add Connects to my balance" at bounding box center [767, 522] width 276 height 35
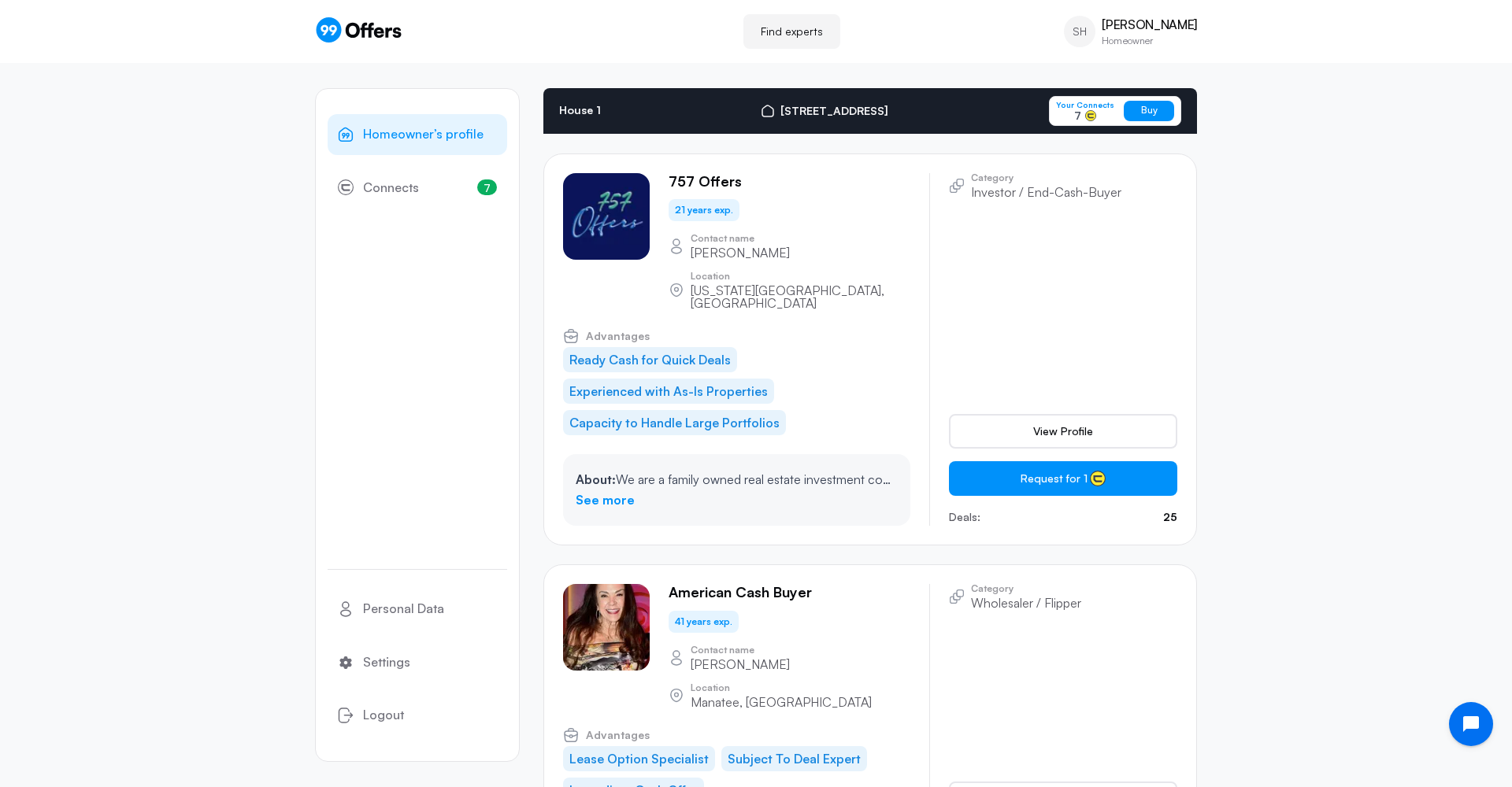
scroll to position [384, 0]
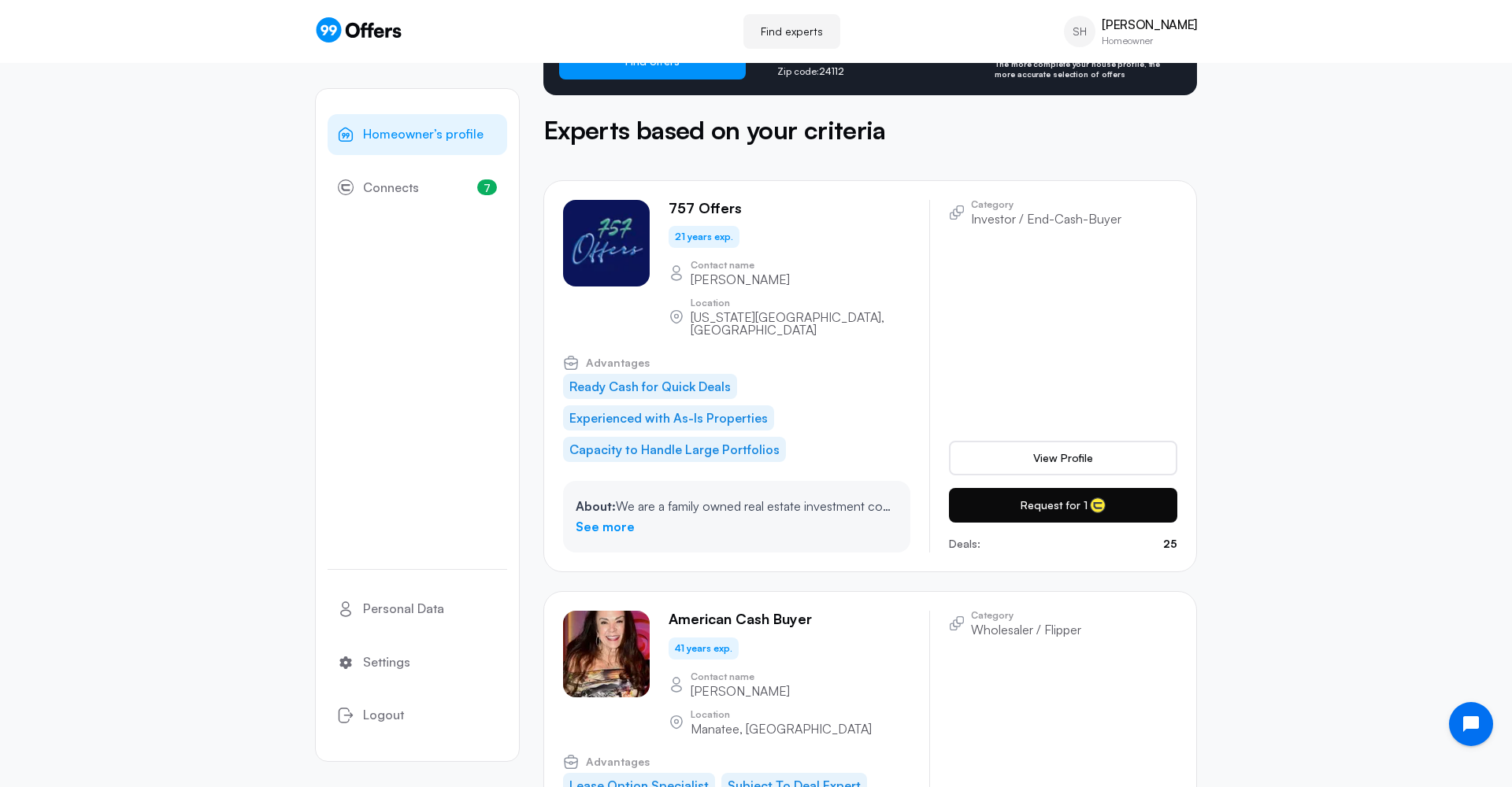
click at [1098, 498] on rect at bounding box center [1097, 505] width 15 height 15
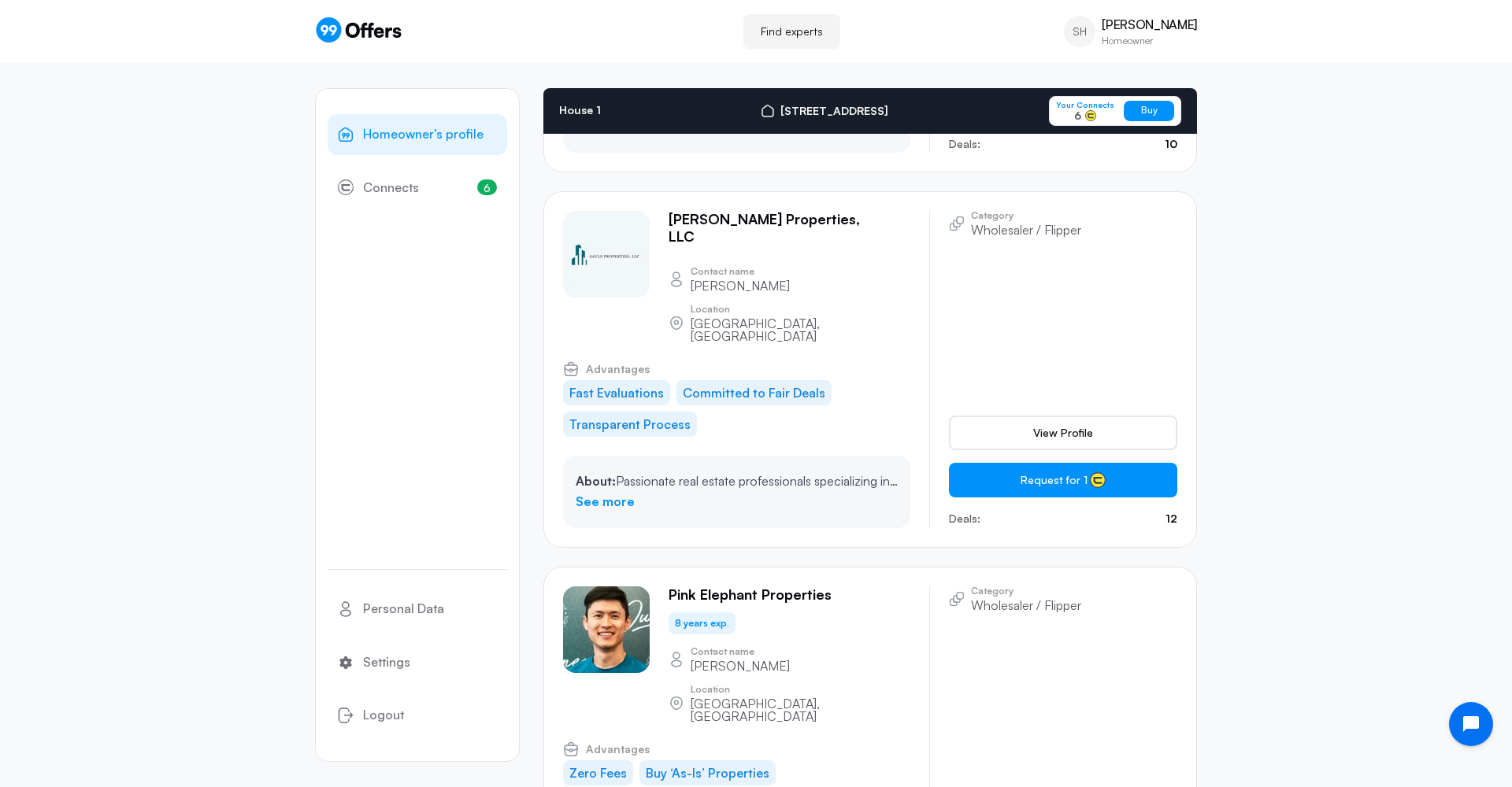
scroll to position [1884, 0]
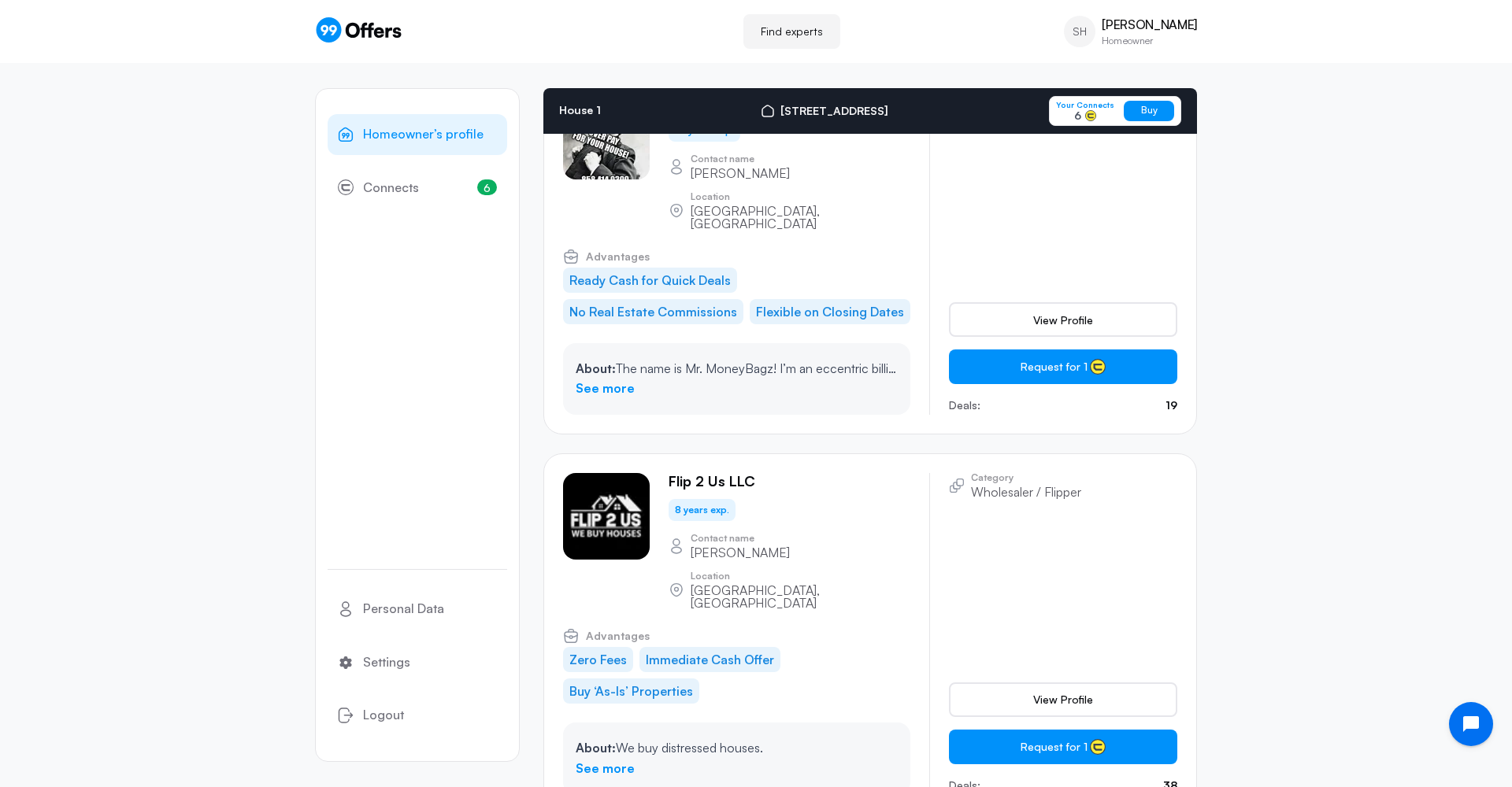
scroll to position [10883, 0]
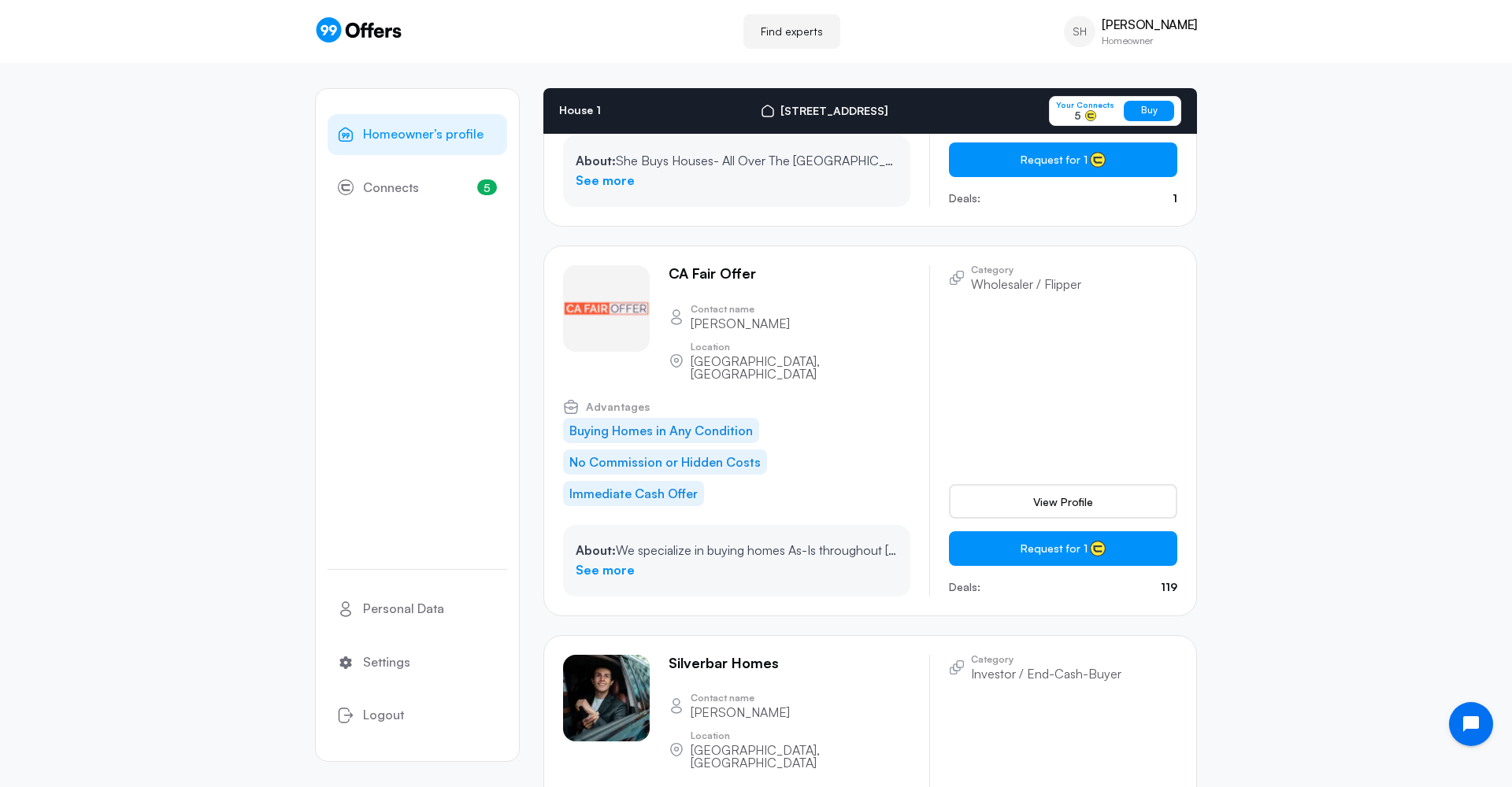
scroll to position [8787, 0]
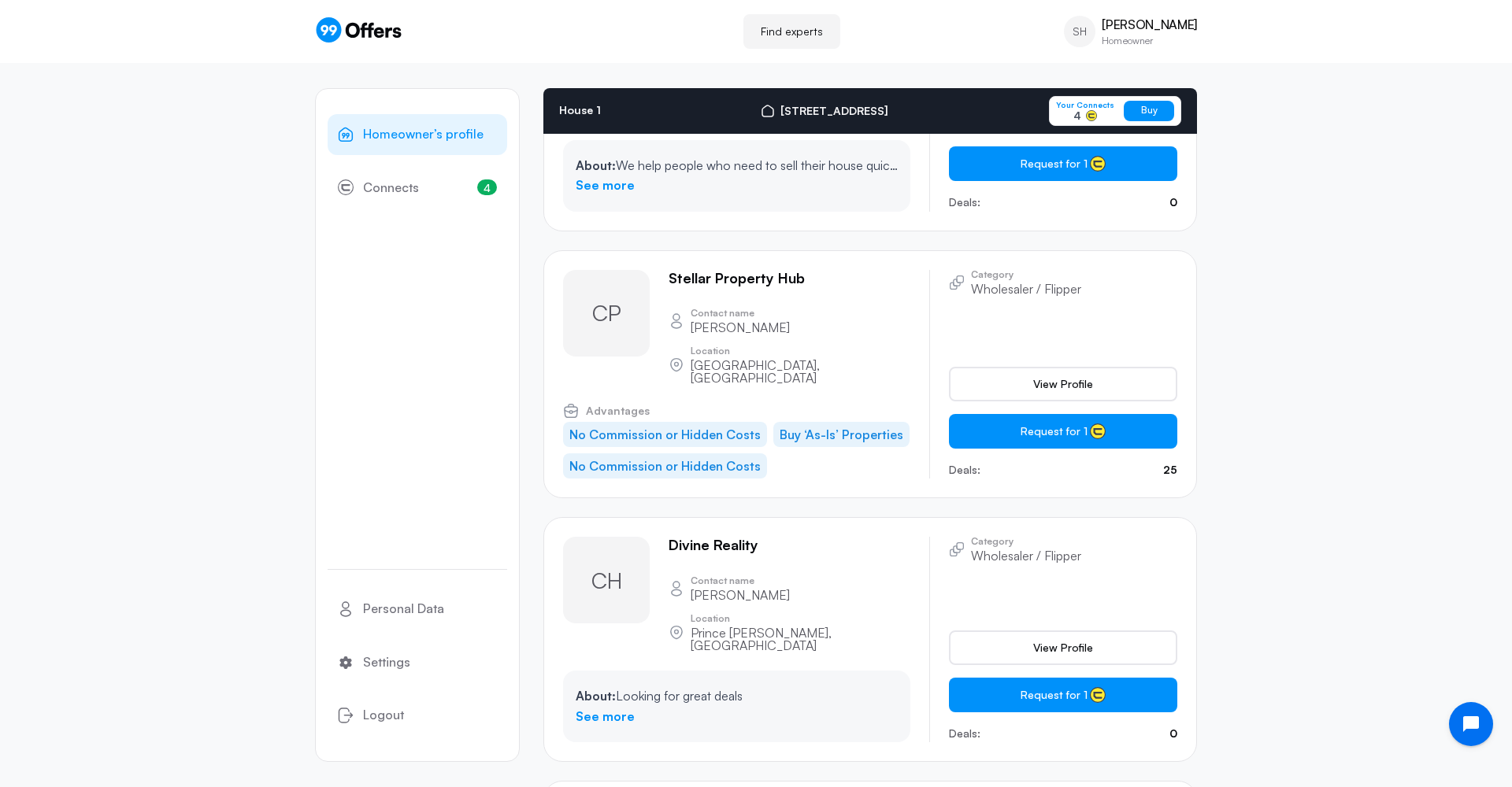
scroll to position [6511, 0]
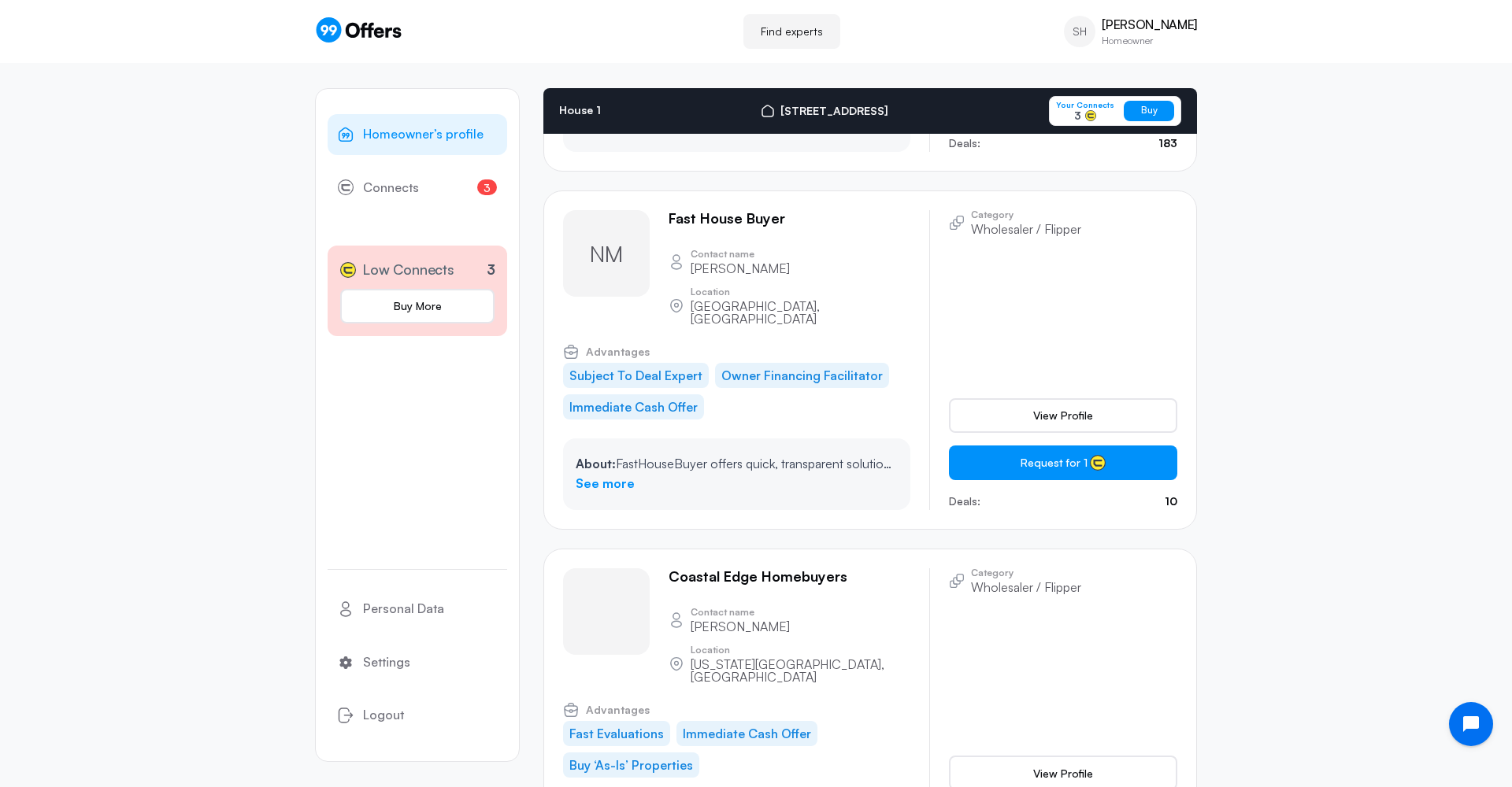
scroll to position [5852, 0]
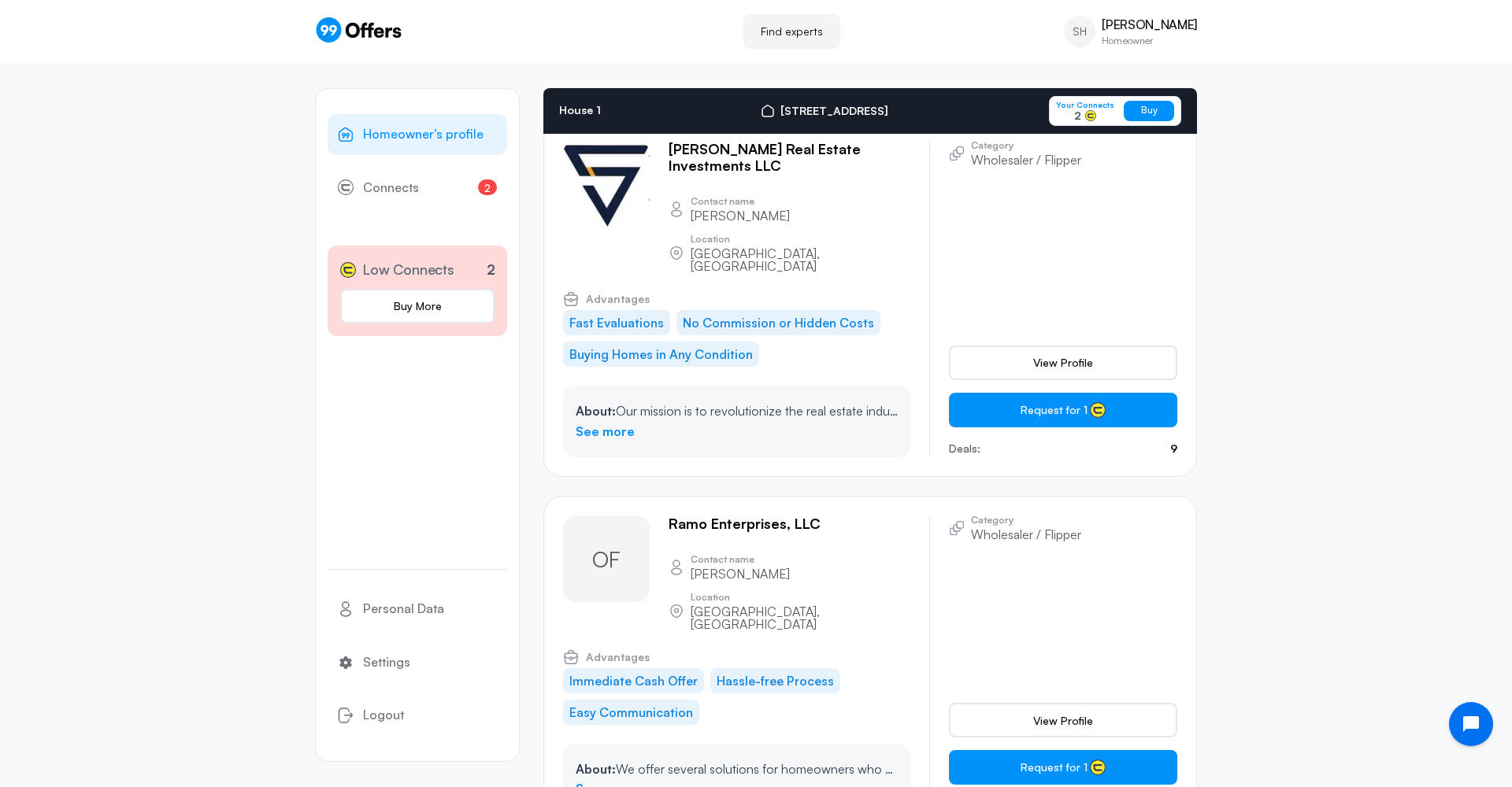
scroll to position [4201, 0]
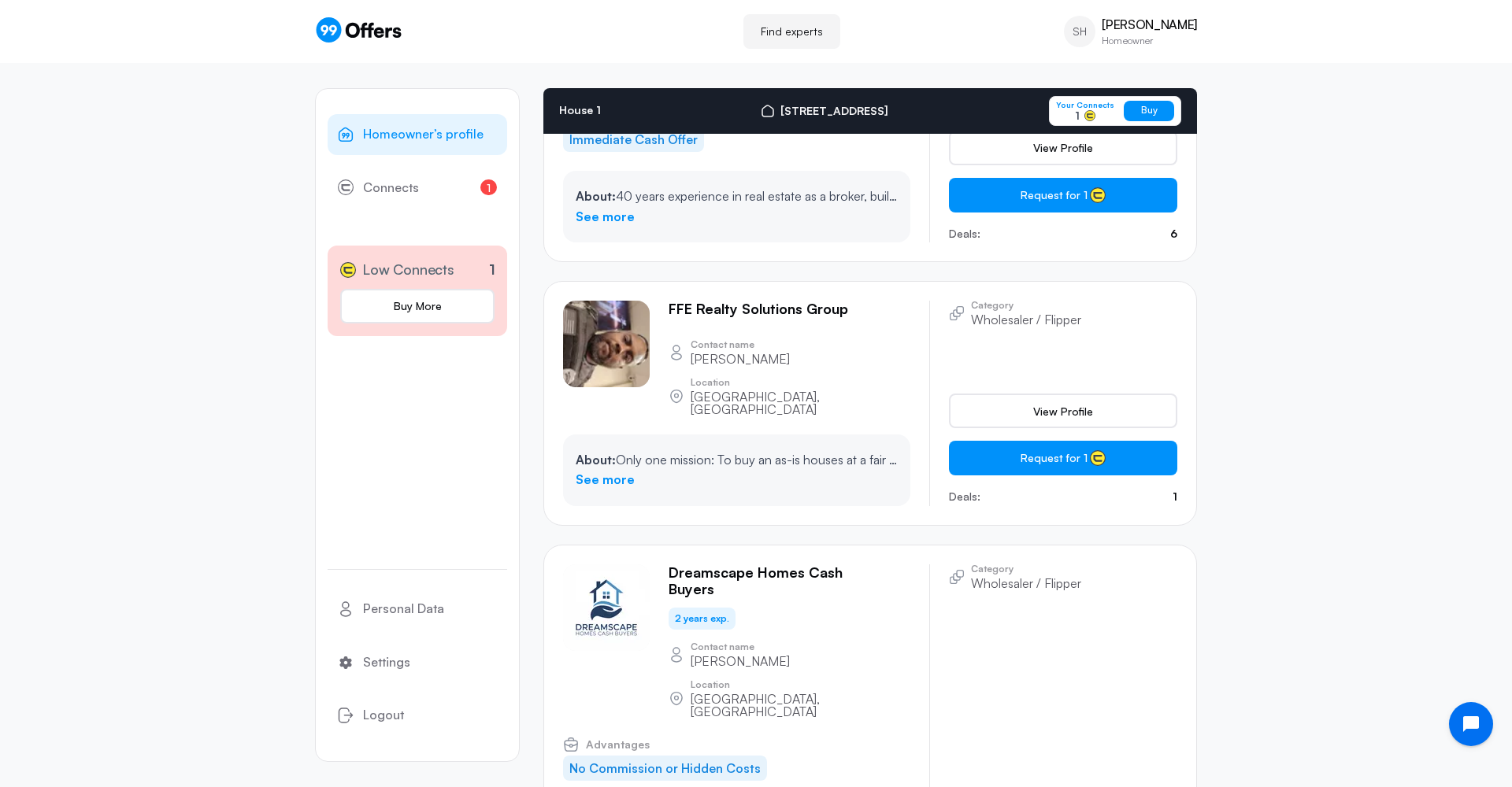
scroll to position [1186, 0]
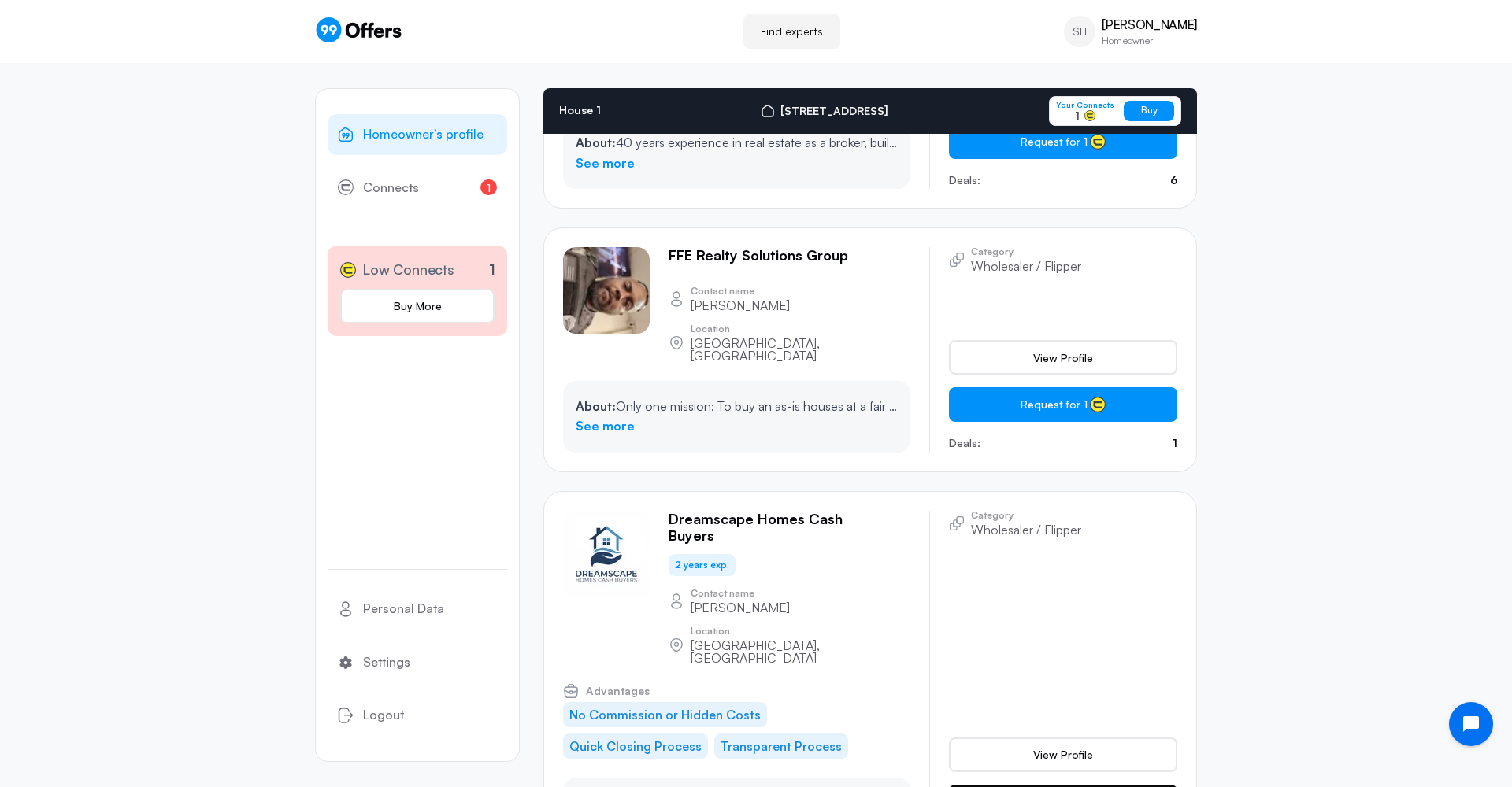
click at [1112, 785] on button "Request for 1" at bounding box center [1063, 802] width 228 height 35
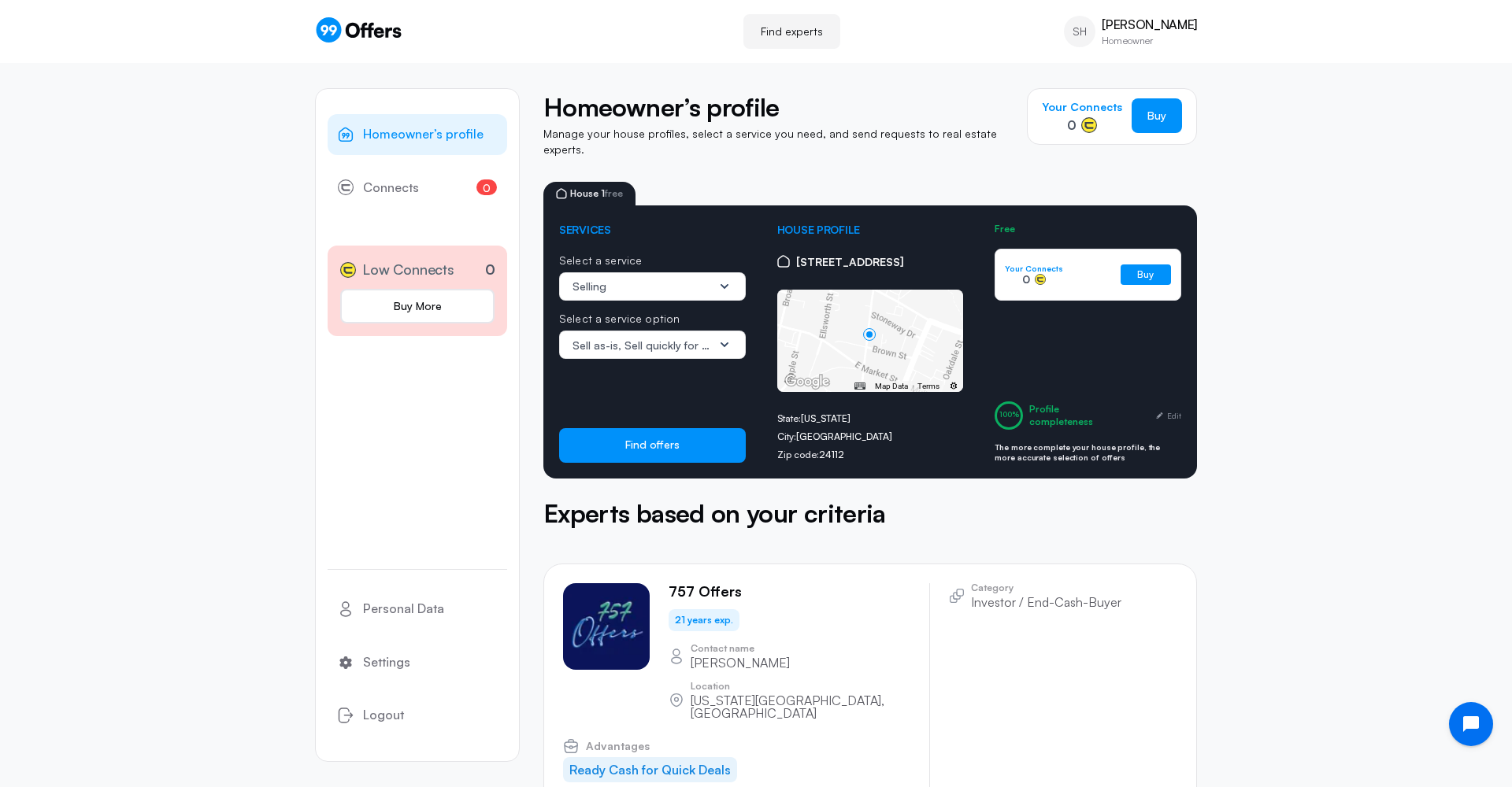
scroll to position [0, 0]
